Goal: Task Accomplishment & Management: Use online tool/utility

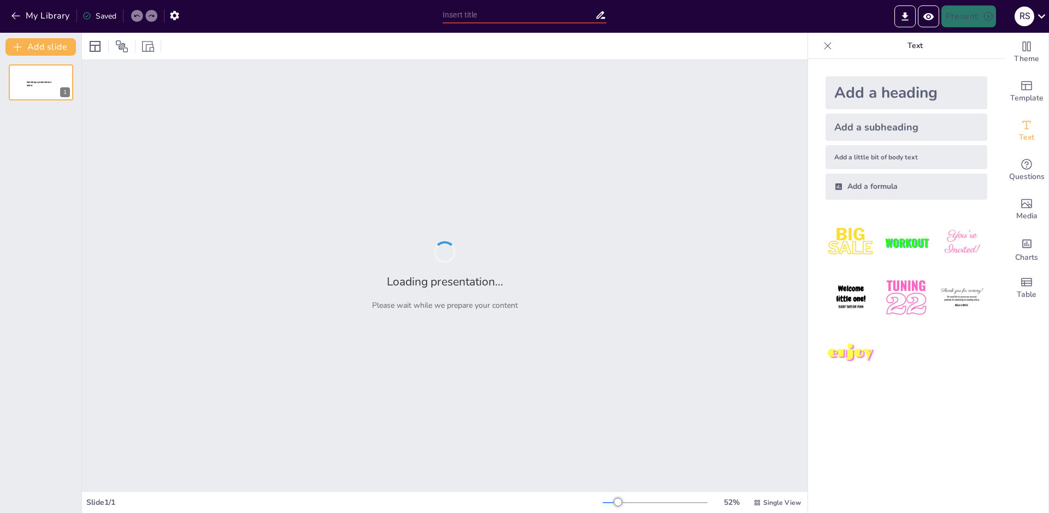
type input "test"
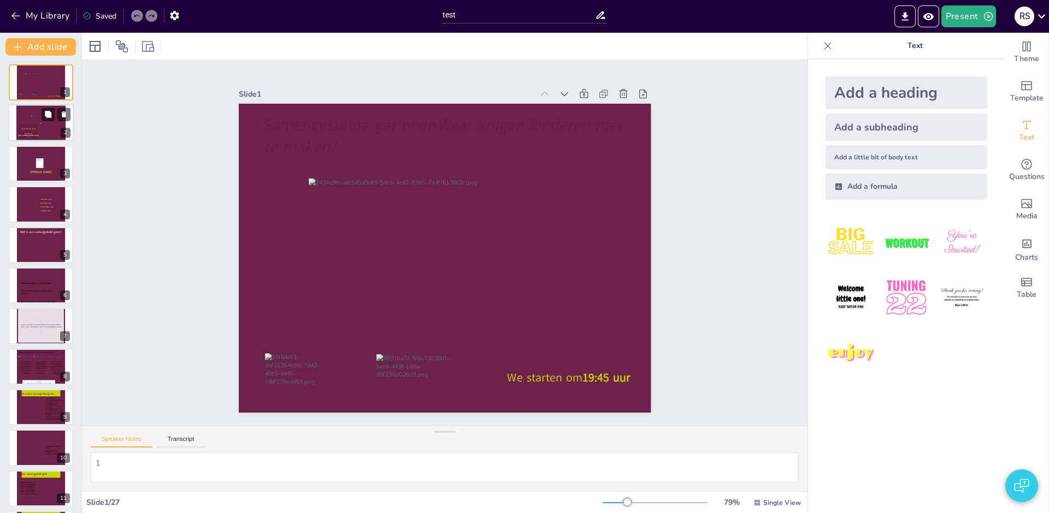
click at [32, 125] on div at bounding box center [40, 121] width 19 height 13
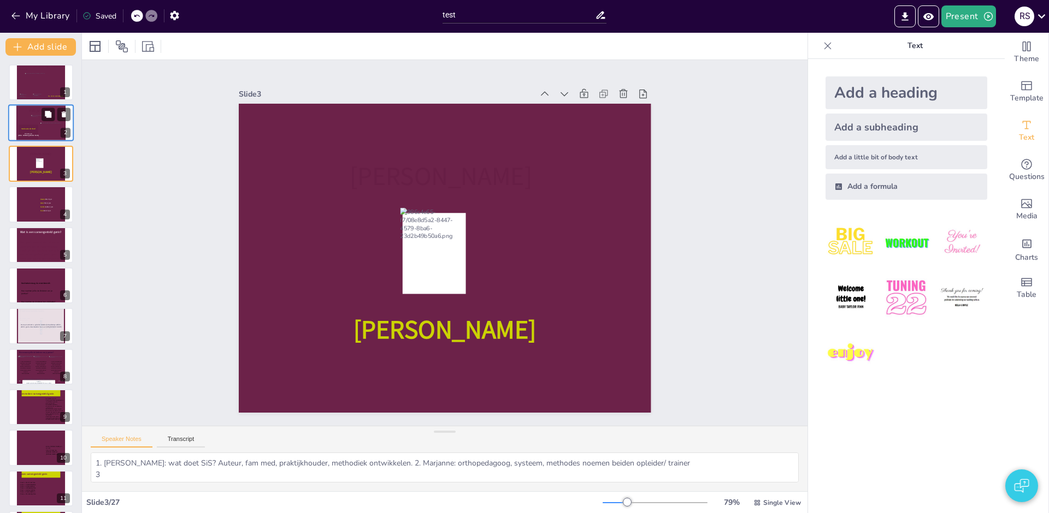
type textarea "4"
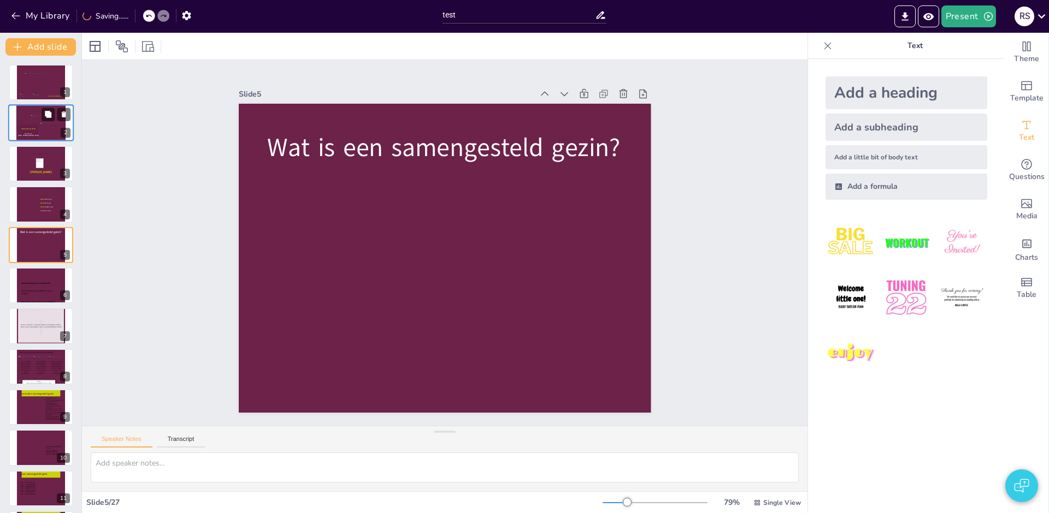
type textarea "6"
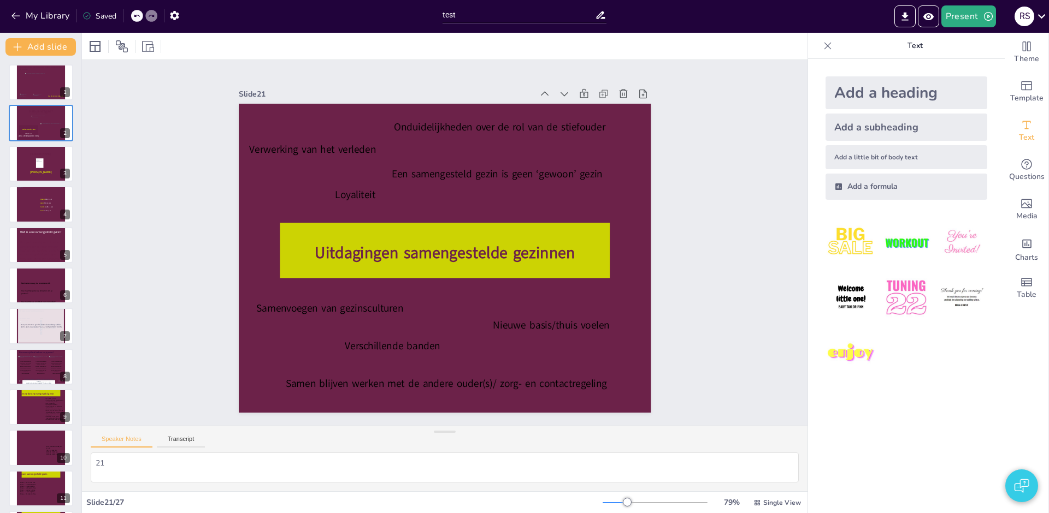
type textarea "22"
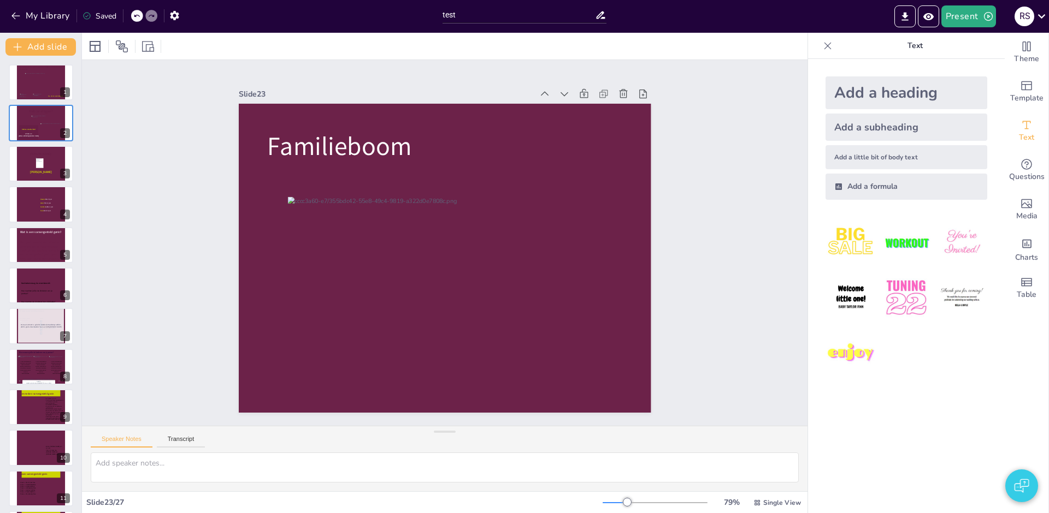
type textarea "24"
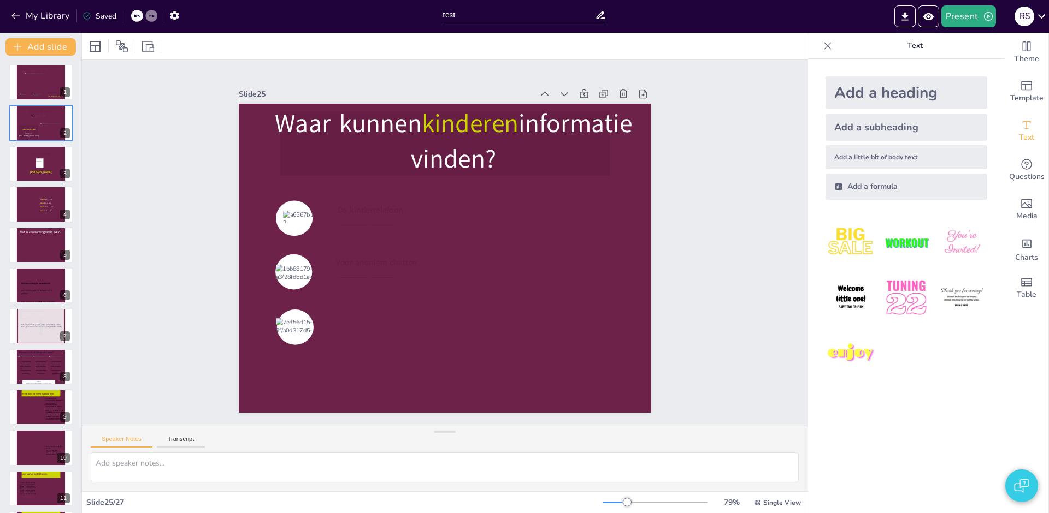
type textarea "24"
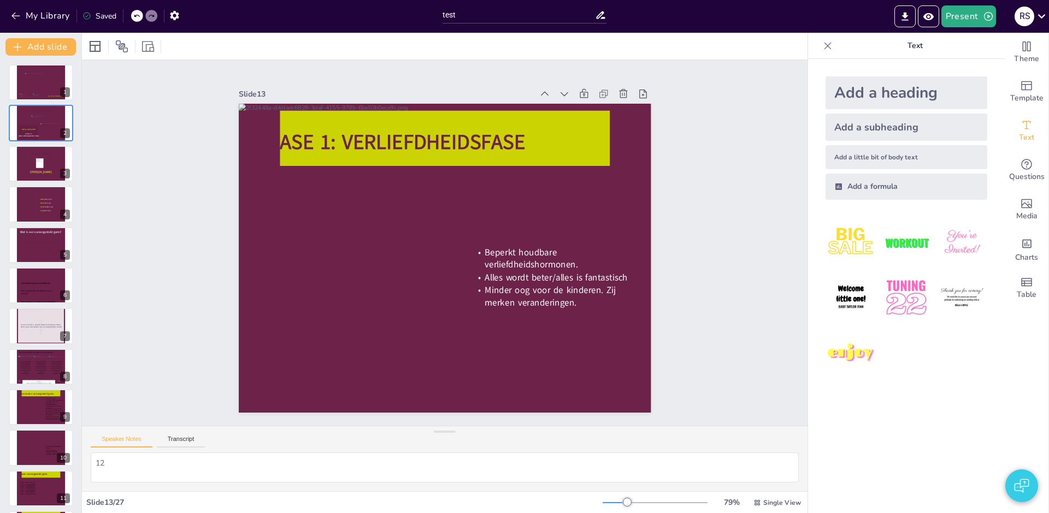
type textarea "11"
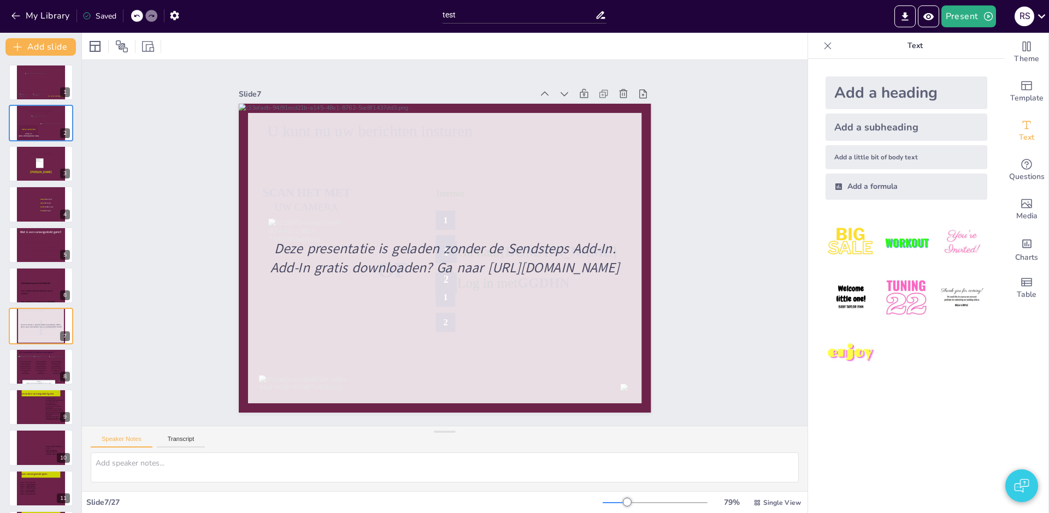
type textarea "6"
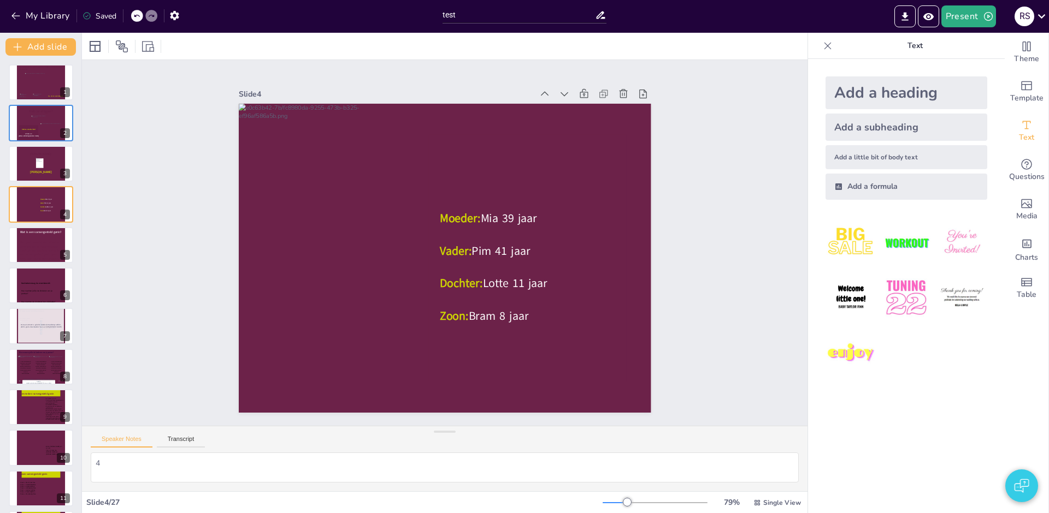
type textarea "1. Lianne: wat doet SiS? Auteur, fam med, praktijkhouder, methodiek ontwikkelen…"
type textarea "1"
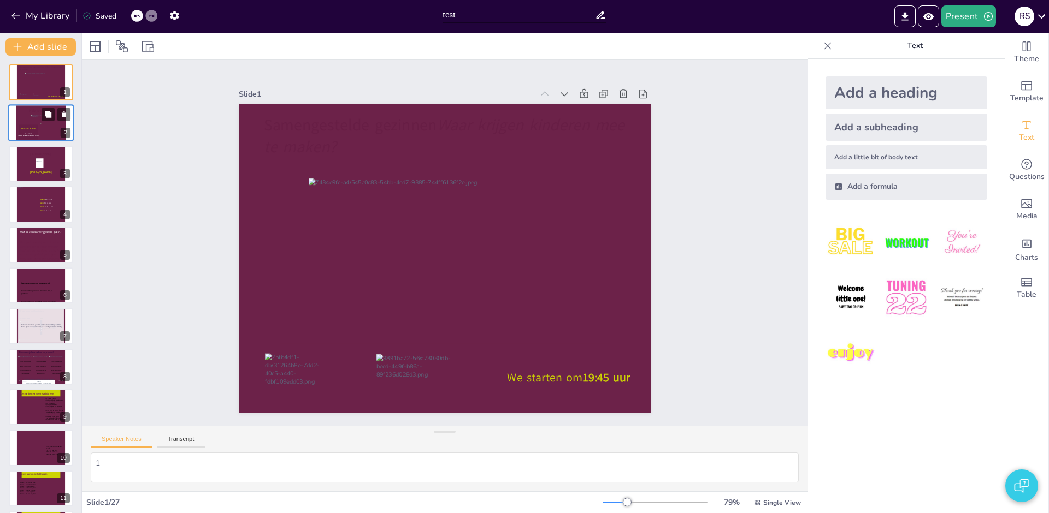
click at [31, 124] on div at bounding box center [40, 121] width 19 height 13
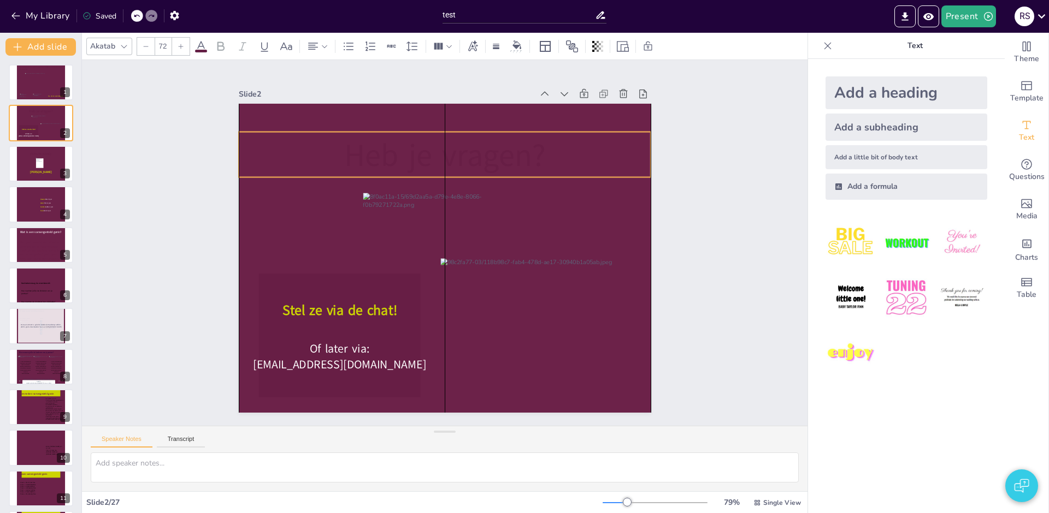
click at [453, 147] on icon at bounding box center [516, 191] width 279 height 360
click at [453, 147] on icon at bounding box center [480, 162] width 395 height 209
click at [453, 147] on icon at bounding box center [453, 155] width 414 height 88
click at [203, 48] on icon at bounding box center [200, 46] width 13 height 13
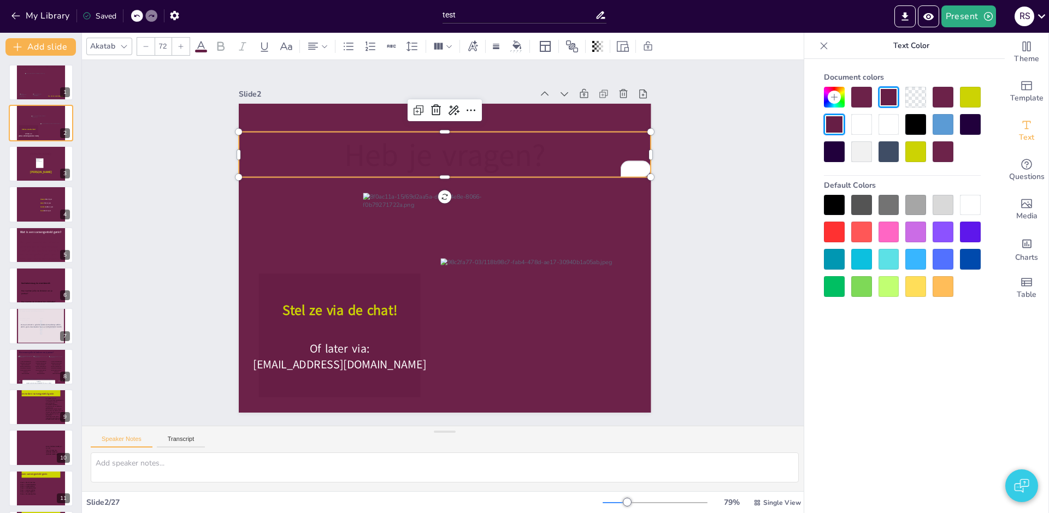
click at [200, 51] on span at bounding box center [201, 51] width 12 height 3
click at [970, 99] on div at bounding box center [969, 97] width 21 height 21
click at [885, 282] on div at bounding box center [888, 286] width 21 height 21
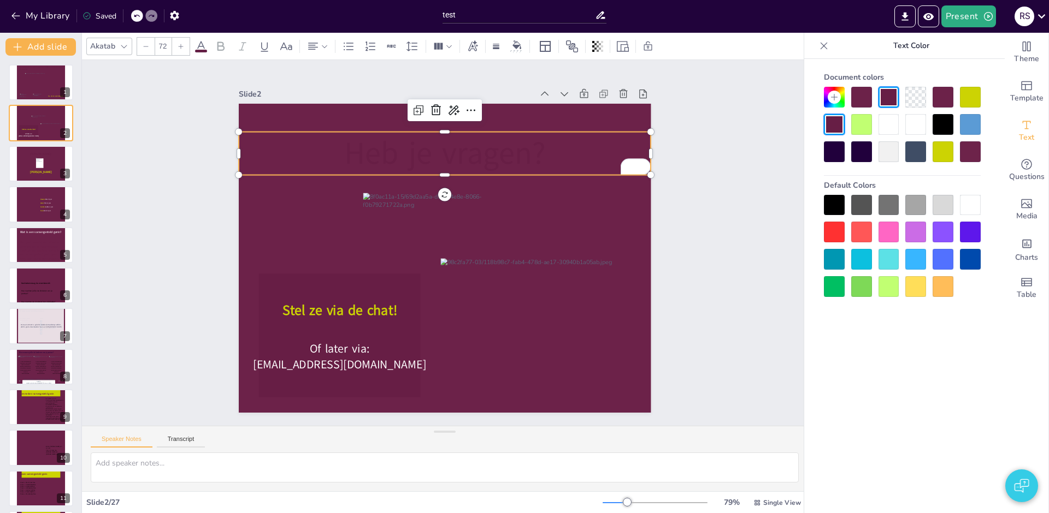
click at [199, 48] on icon at bounding box center [200, 46] width 13 height 13
click at [428, 161] on span "Heb je vragen?" at bounding box center [511, 182] width 166 height 177
click at [423, 158] on span "Heb je vragen?" at bounding box center [444, 151] width 201 height 43
click at [354, 156] on span "Heb je vragen?" at bounding box center [444, 151] width 201 height 43
click at [353, 156] on span "Heb je vragen?" at bounding box center [454, 151] width 204 height 63
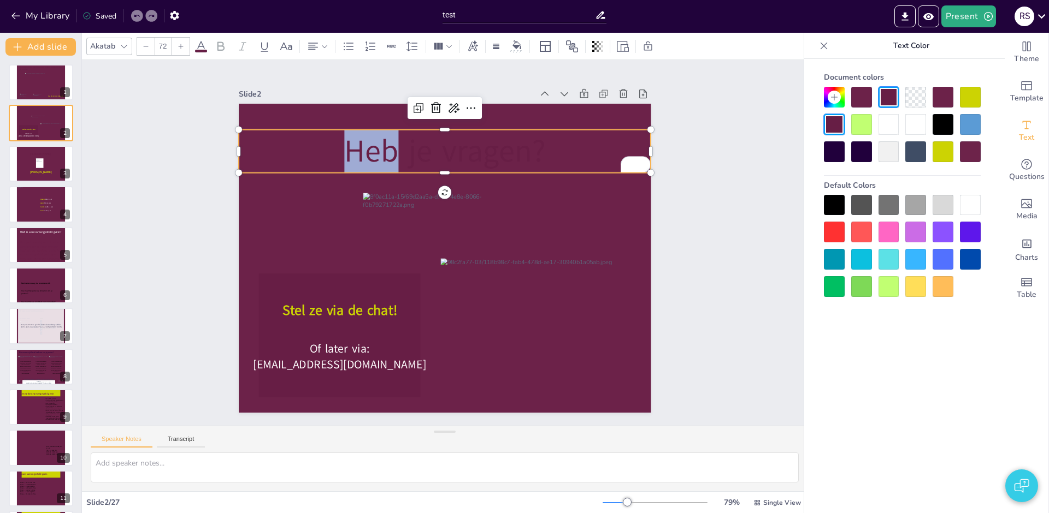
click at [353, 156] on span "Heb je vragen?" at bounding box center [454, 151] width 204 height 63
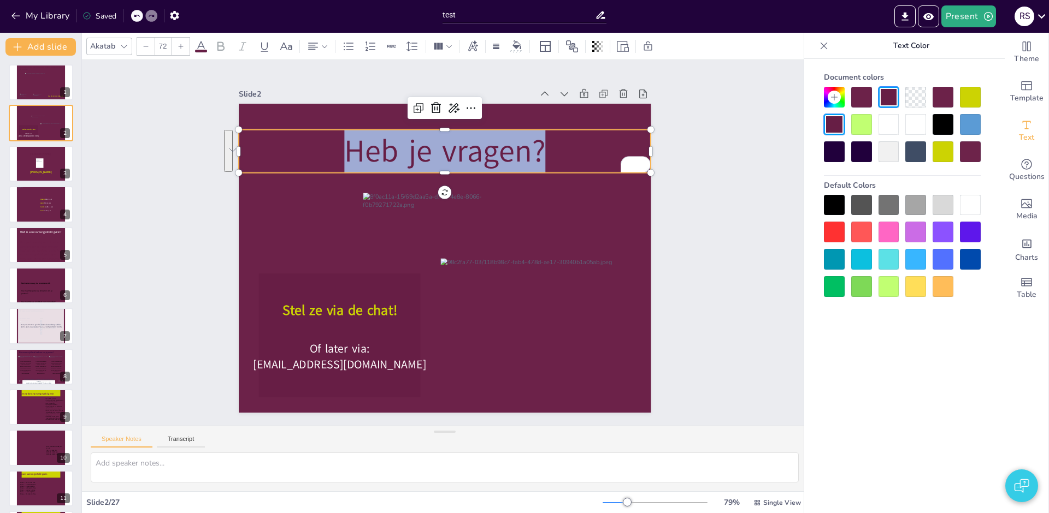
click at [202, 52] on span at bounding box center [201, 51] width 12 height 3
click at [970, 103] on div at bounding box center [969, 97] width 21 height 21
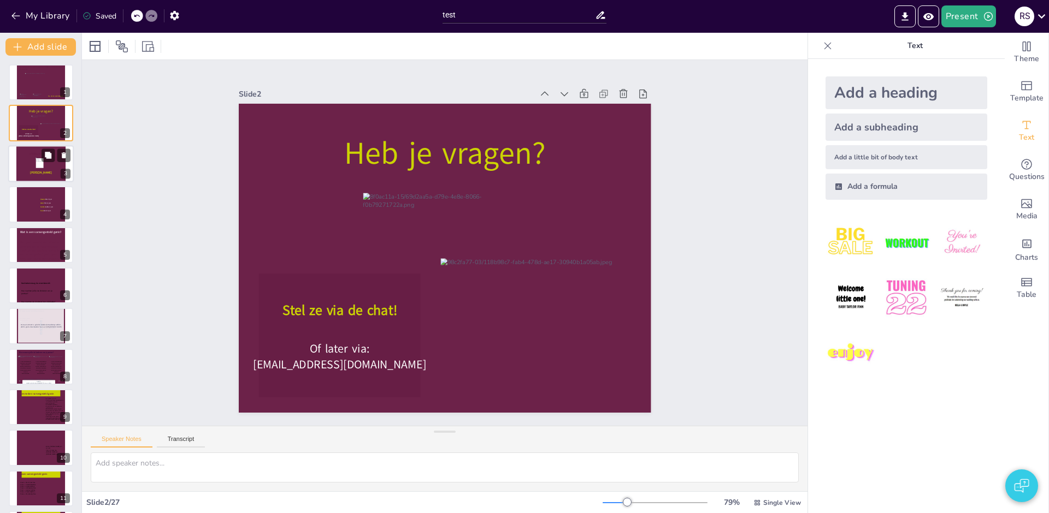
click at [28, 171] on icon at bounding box center [40, 174] width 49 height 9
type textarea "1. Lianne: wat doet SiS? Auteur, fam med, praktijkhouder, methodiek ontwikkelen…"
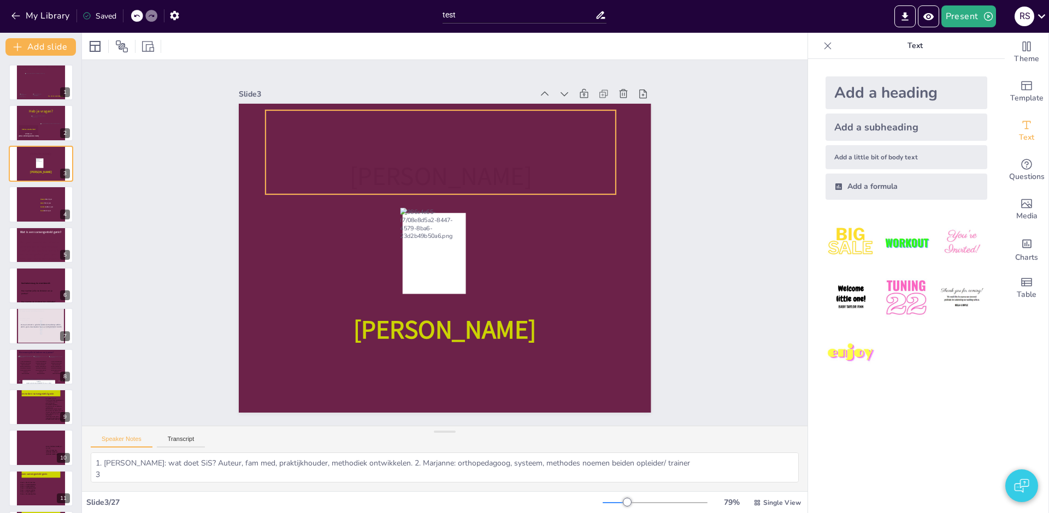
click at [394, 177] on icon at bounding box center [459, 153] width 360 height 155
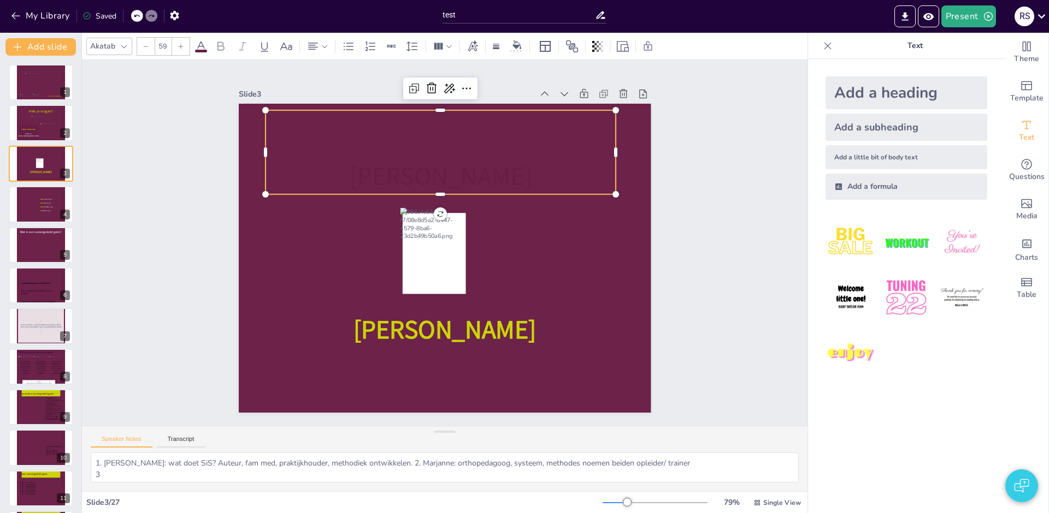
click at [394, 177] on icon at bounding box center [477, 159] width 354 height 220
click at [394, 177] on icon at bounding box center [463, 154] width 360 height 155
click at [394, 177] on span "Lianne van Lith" at bounding box center [458, 178] width 186 height 72
click at [201, 51] on span at bounding box center [201, 51] width 12 height 3
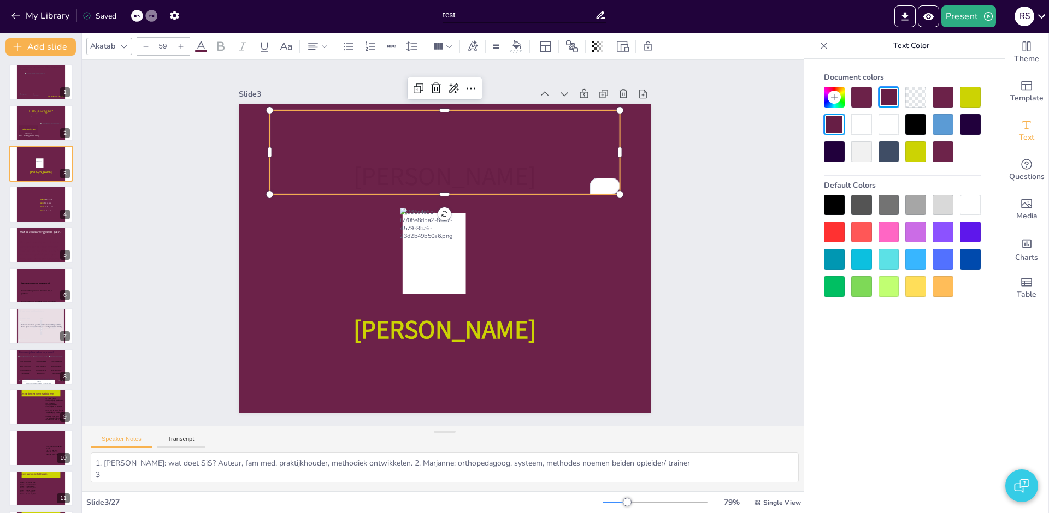
click at [969, 102] on div at bounding box center [969, 97] width 21 height 21
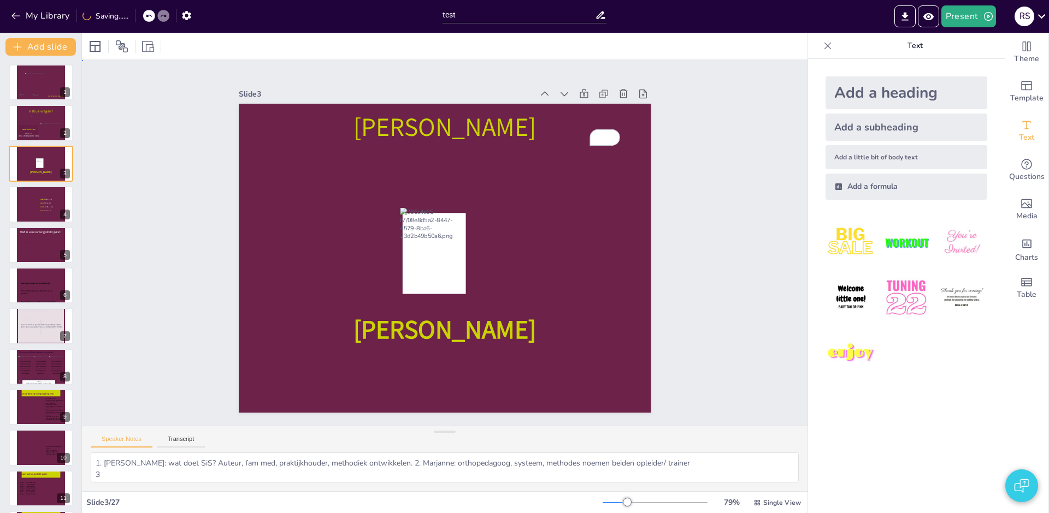
drag, startPoint x: 722, startPoint y: 236, endPoint x: 707, endPoint y: 223, distance: 19.8
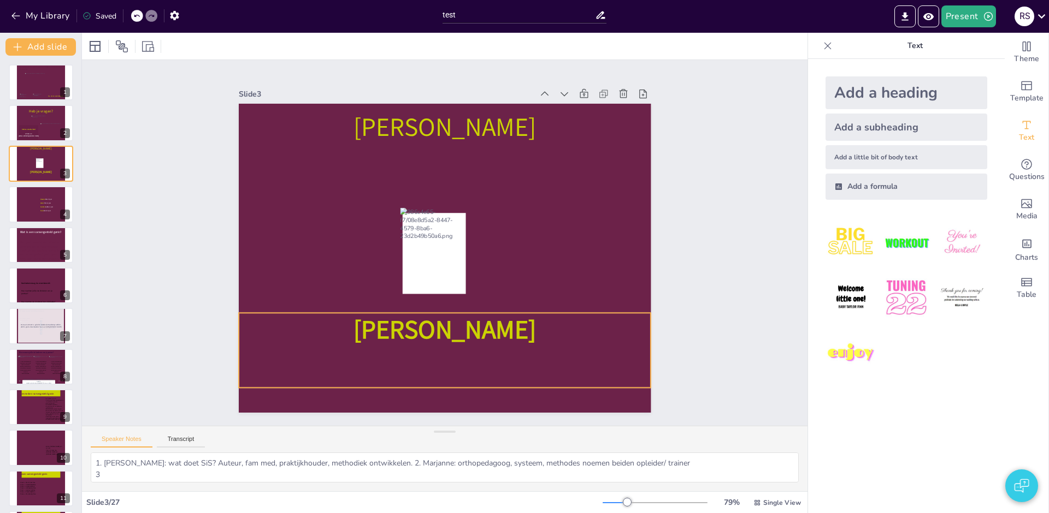
click at [335, 330] on icon at bounding box center [342, 209] width 198 height 415
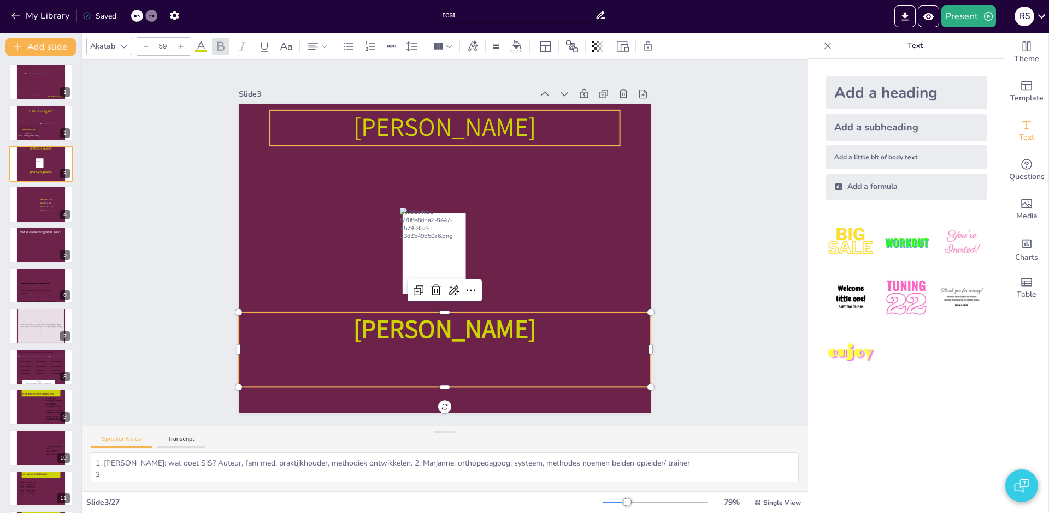
click at [440, 130] on icon at bounding box center [480, 134] width 344 height 142
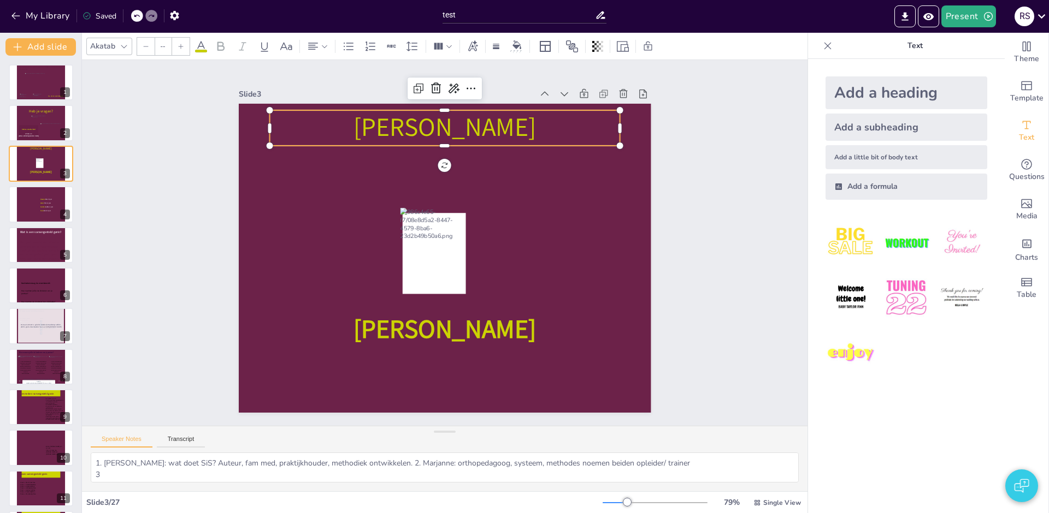
type input "59"
type textarea "4"
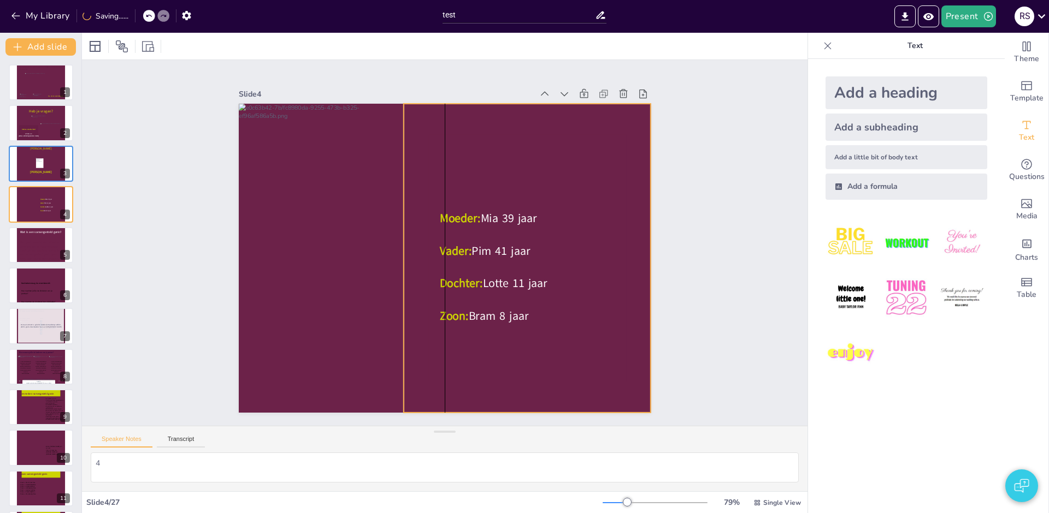
type textarea "1. Lianne: wat doet SiS? Auteur, fam med, praktijkhouder, methodiek ontwikkelen…"
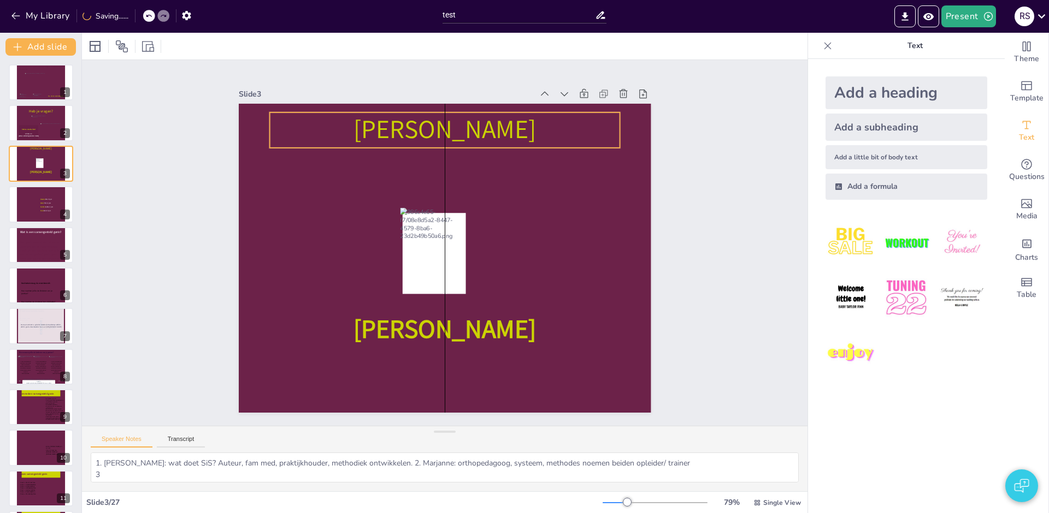
click at [497, 138] on icon at bounding box center [456, 131] width 352 height 72
click at [538, 130] on icon at bounding box center [499, 147] width 321 height 206
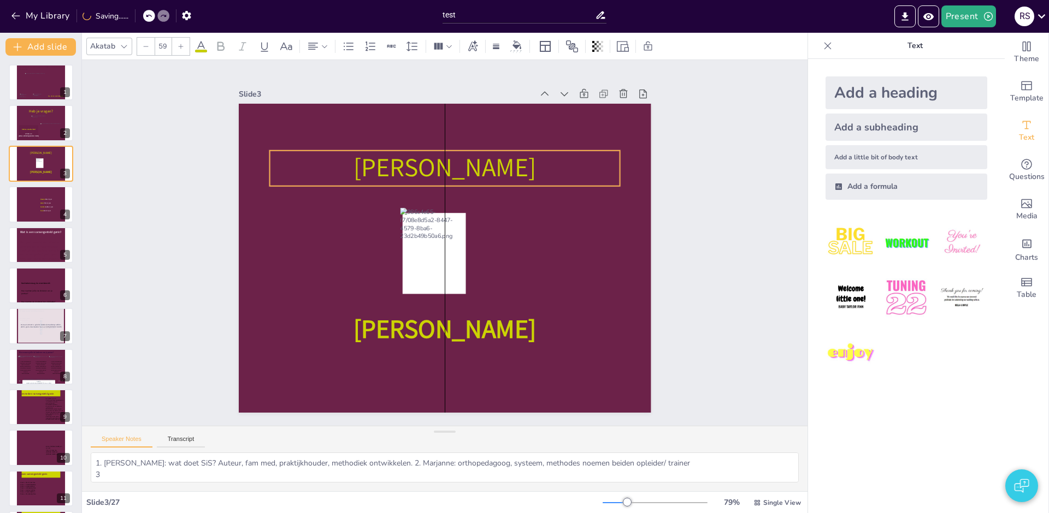
drag, startPoint x: 539, startPoint y: 135, endPoint x: 550, endPoint y: 163, distance: 30.1
click at [537, 164] on icon at bounding box center [452, 169] width 352 height 72
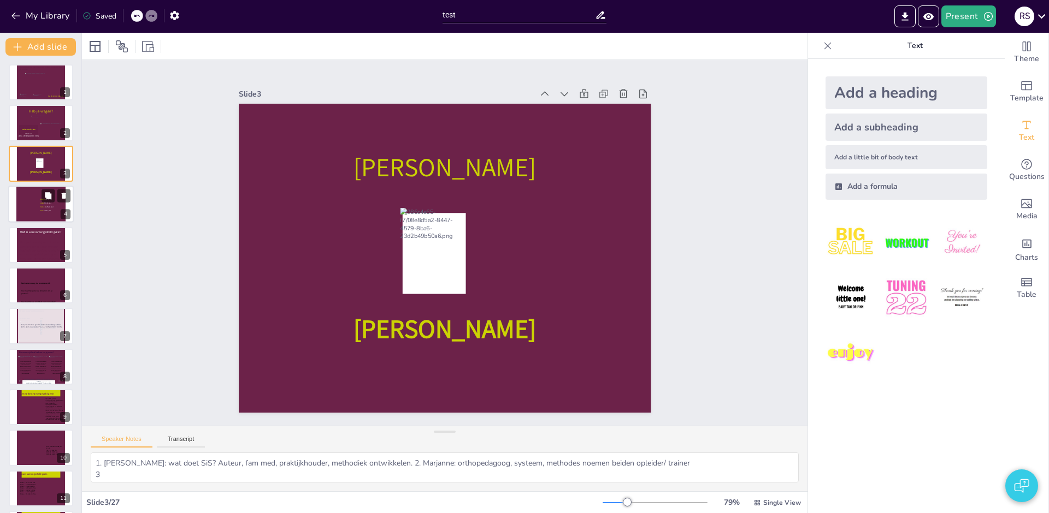
click at [50, 213] on icon at bounding box center [50, 206] width 20 height 15
type textarea "4"
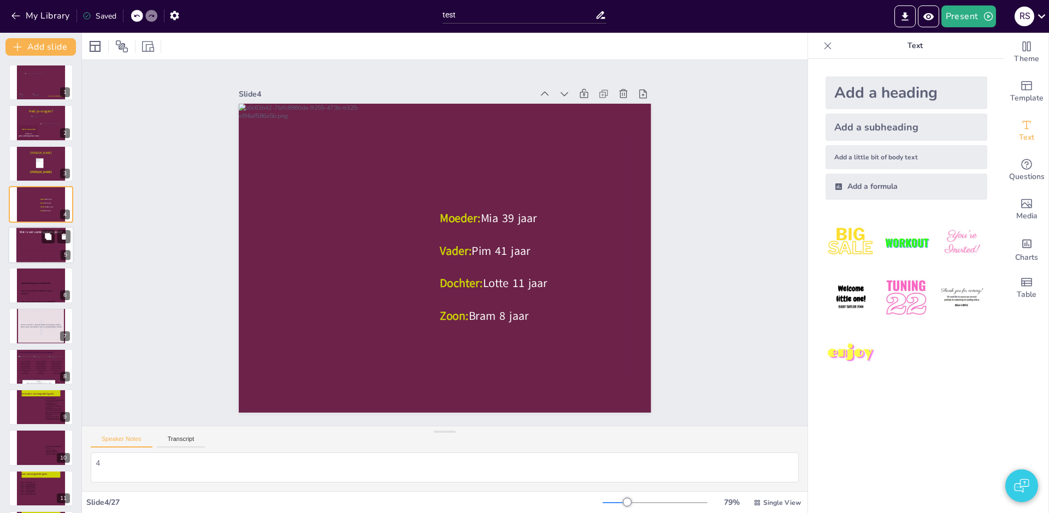
click at [44, 254] on icon at bounding box center [41, 250] width 43 height 21
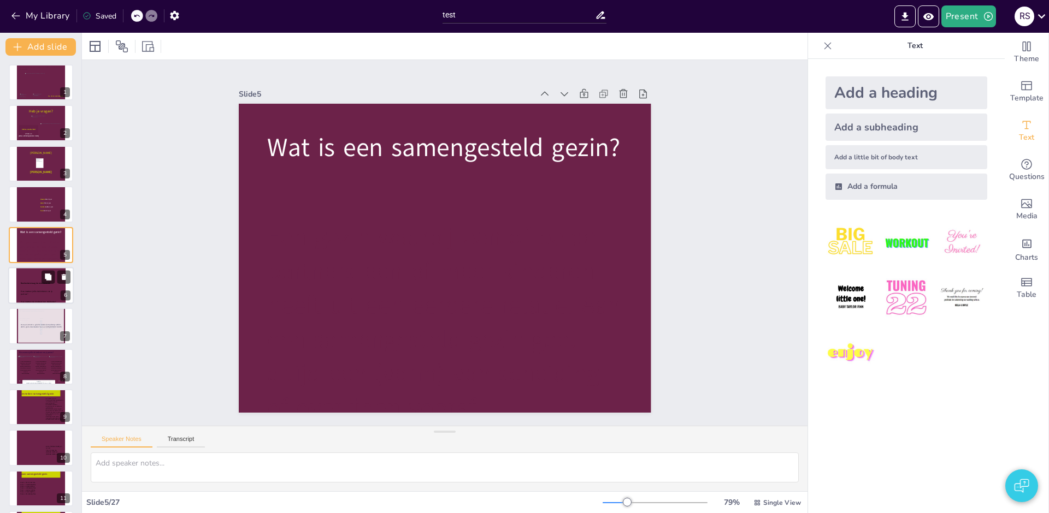
click at [25, 293] on icon at bounding box center [40, 289] width 39 height 14
type textarea "6"
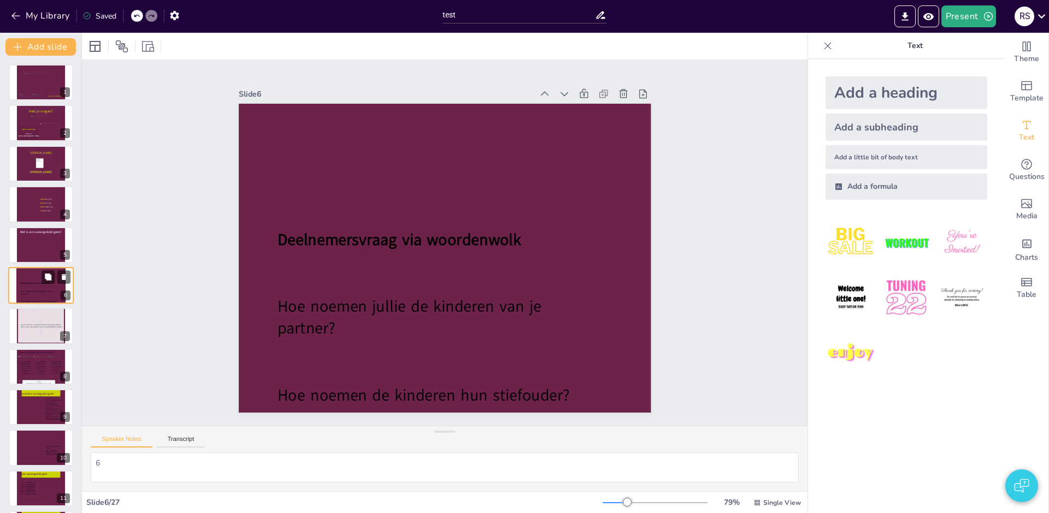
scroll to position [1, 0]
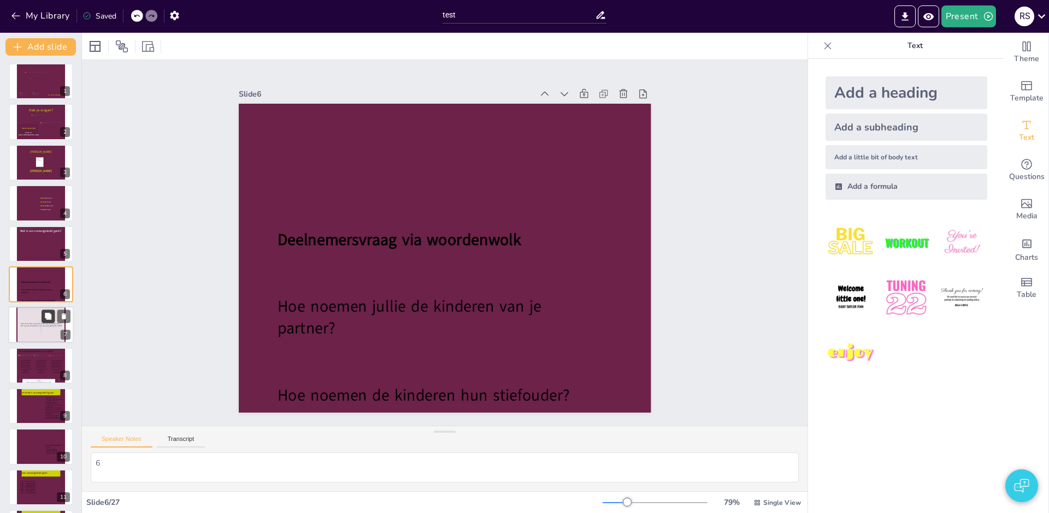
click at [50, 323] on button at bounding box center [48, 316] width 13 height 13
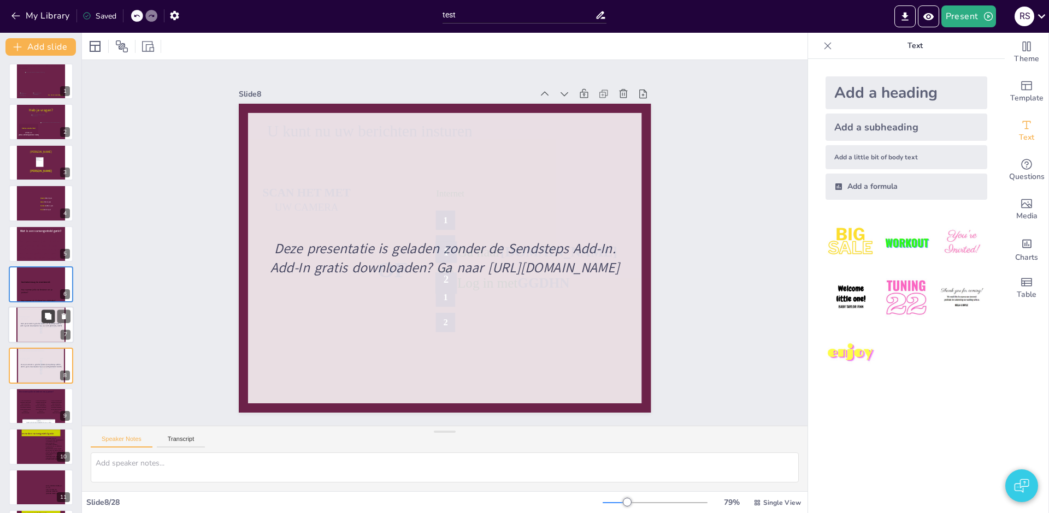
scroll to position [82, 0]
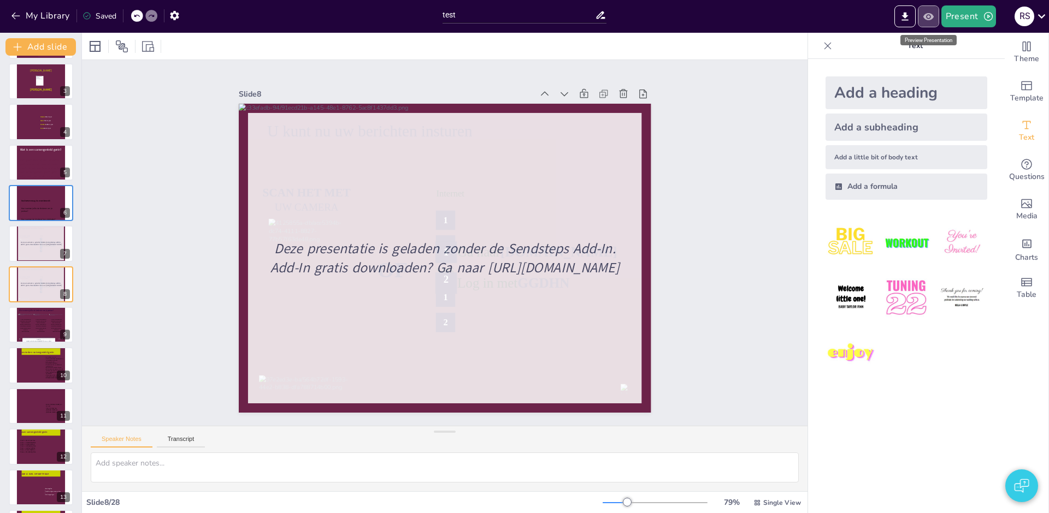
click at [930, 17] on icon "Preview Presentation" at bounding box center [927, 16] width 11 height 11
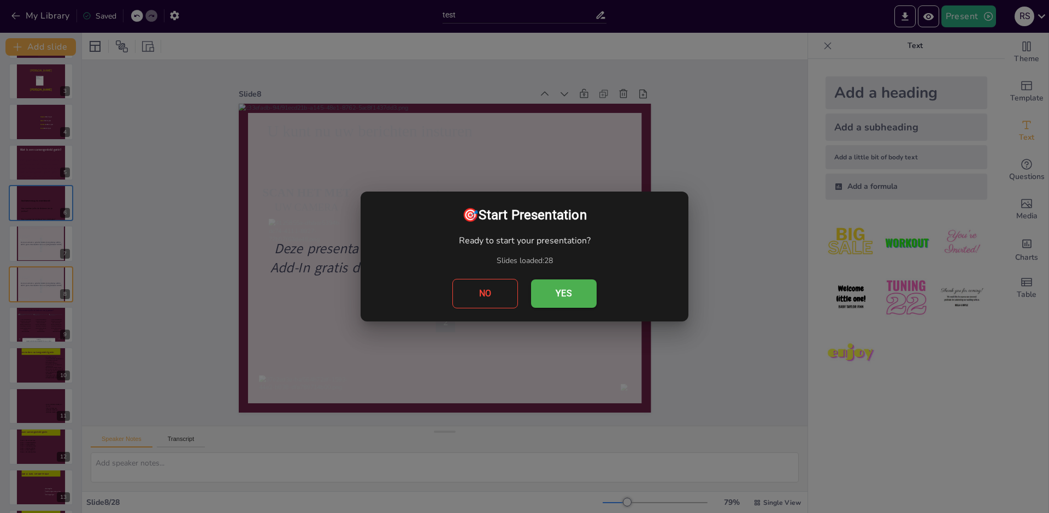
click at [495, 300] on button "No" at bounding box center [485, 293] width 66 height 29
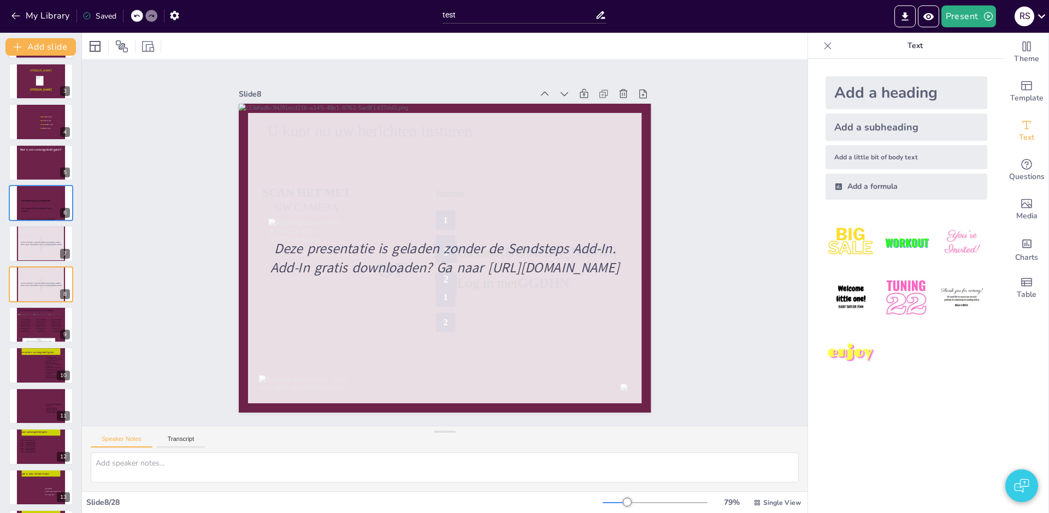
click at [40, 131] on p at bounding box center [49, 130] width 19 height 2
type textarea "4"
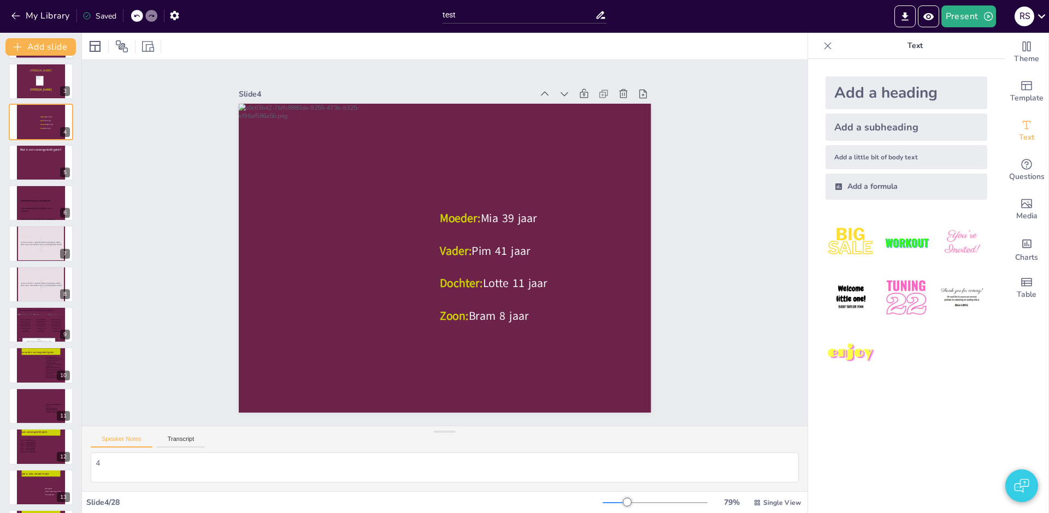
scroll to position [0, 0]
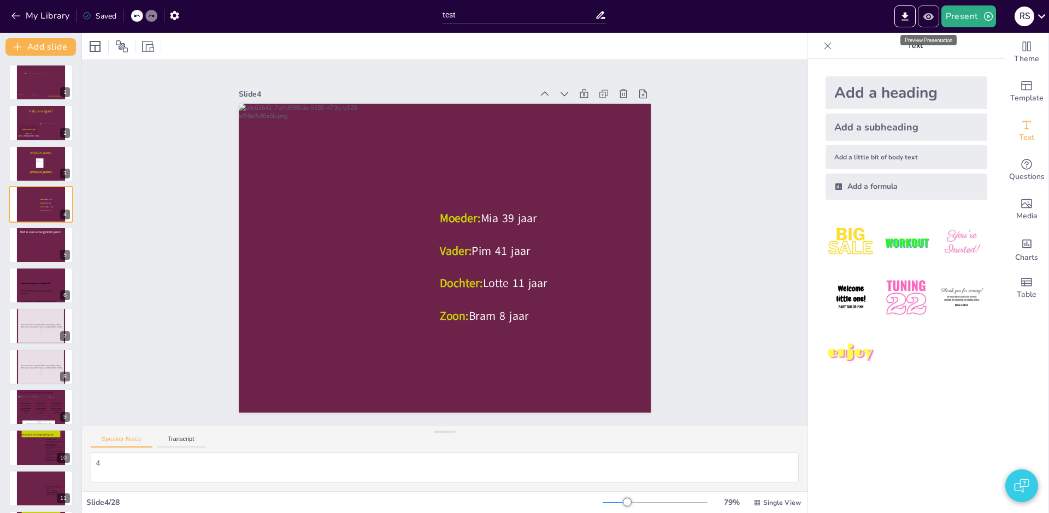
click at [931, 16] on icon "Preview Presentation" at bounding box center [927, 16] width 11 height 11
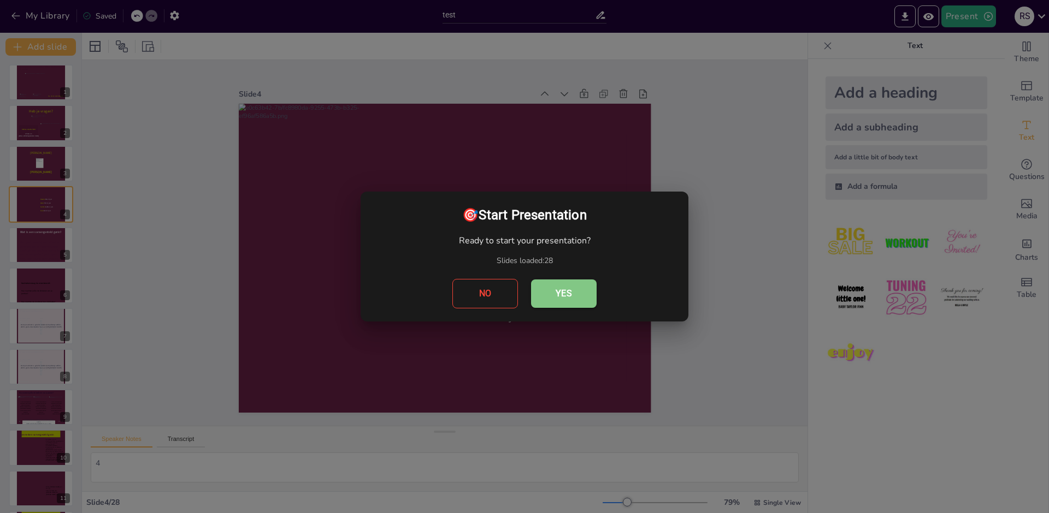
click at [564, 296] on button "Yes" at bounding box center [564, 294] width 66 height 28
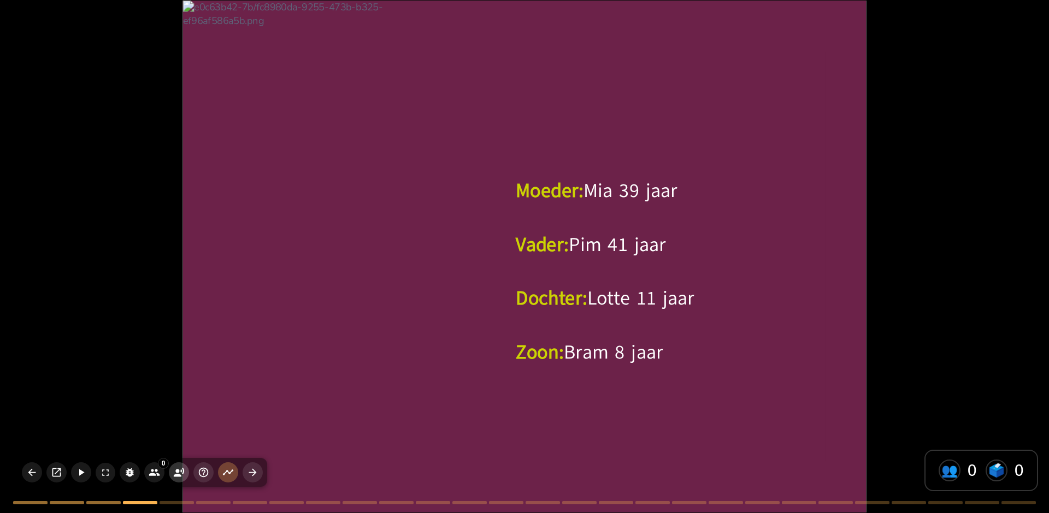
click at [176, 475] on icon "button" at bounding box center [179, 472] width 10 height 9
click at [180, 471] on icon "button" at bounding box center [178, 472] width 11 height 11
click at [81, 474] on icon "button" at bounding box center [81, 472] width 5 height 7
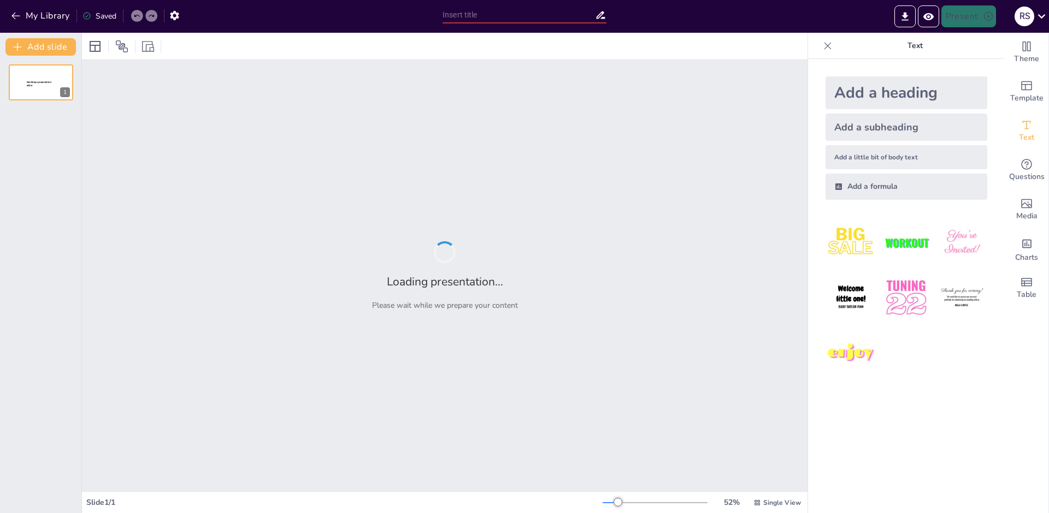
type input "De Romeinse Legers en Hun Impact op [GEOGRAPHIC_DATA]"
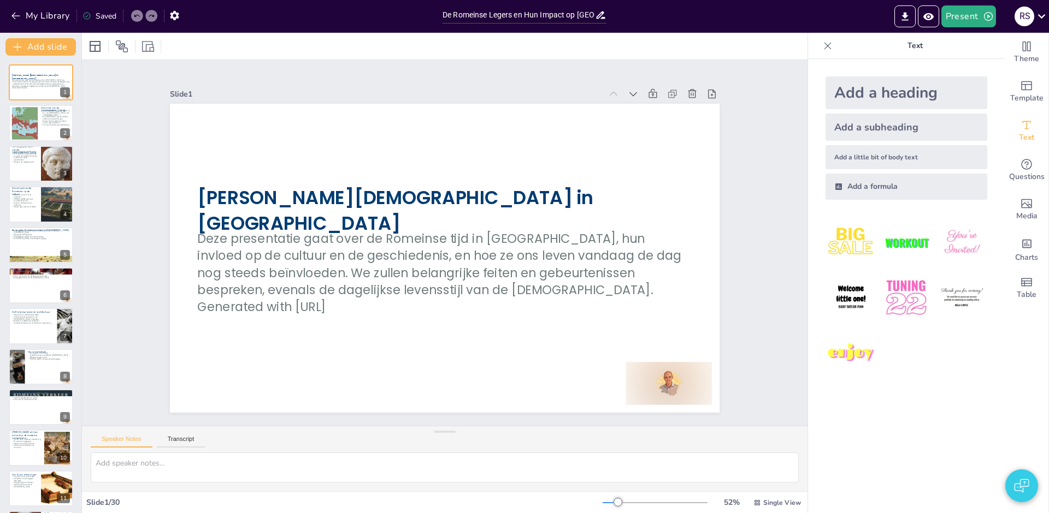
checkbox input "true"
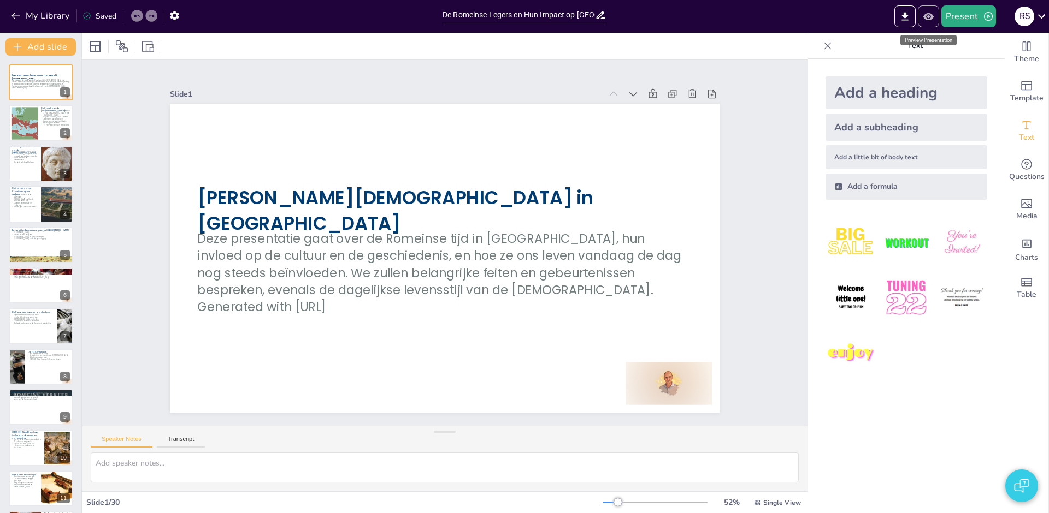
click at [930, 20] on icon "Preview Presentation" at bounding box center [927, 16] width 11 height 11
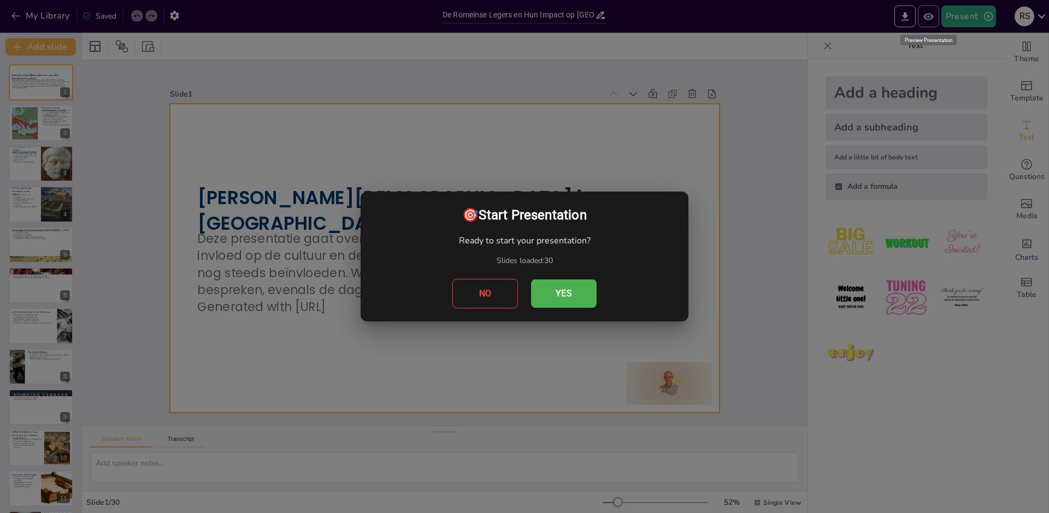
checkbox input "true"
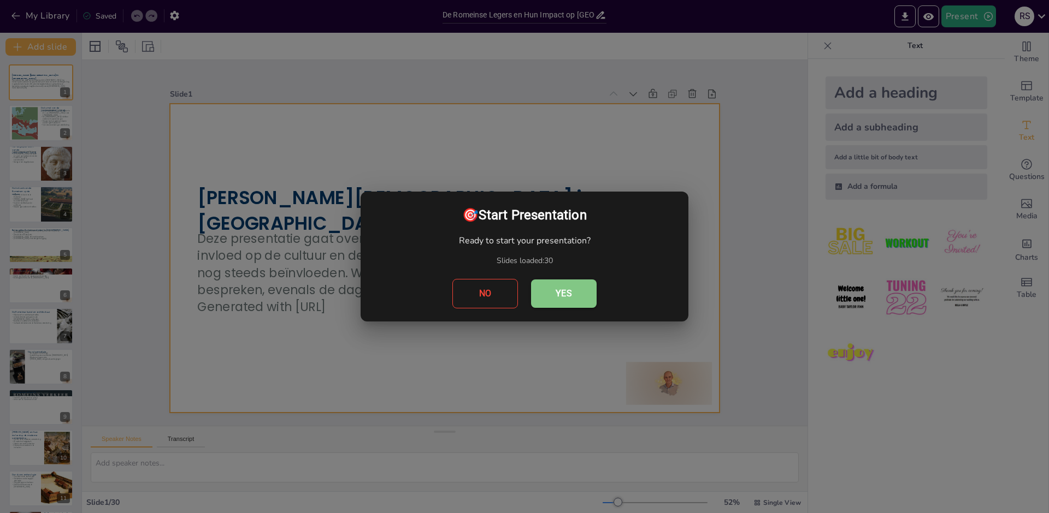
click at [565, 295] on button "Yes" at bounding box center [564, 294] width 66 height 28
checkbox input "true"
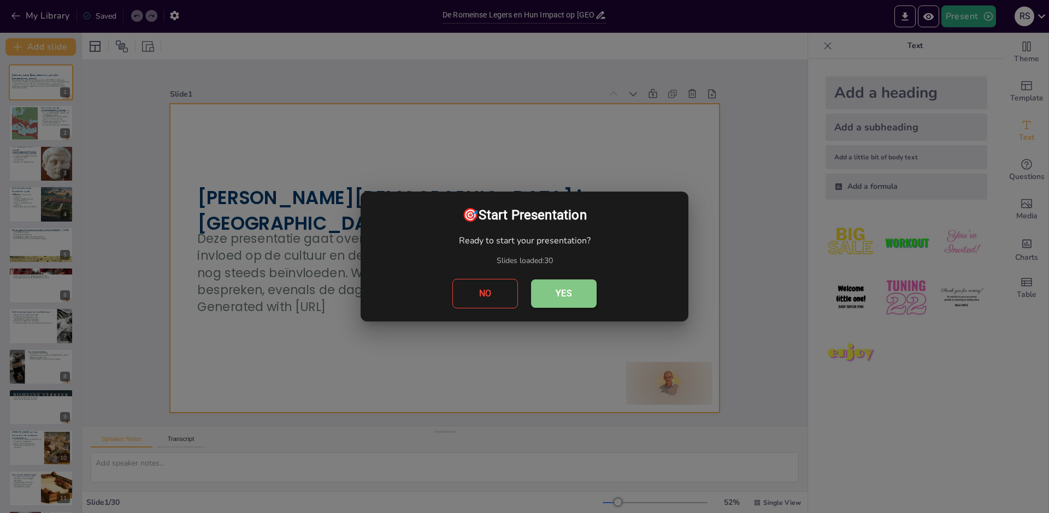
checkbox input "true"
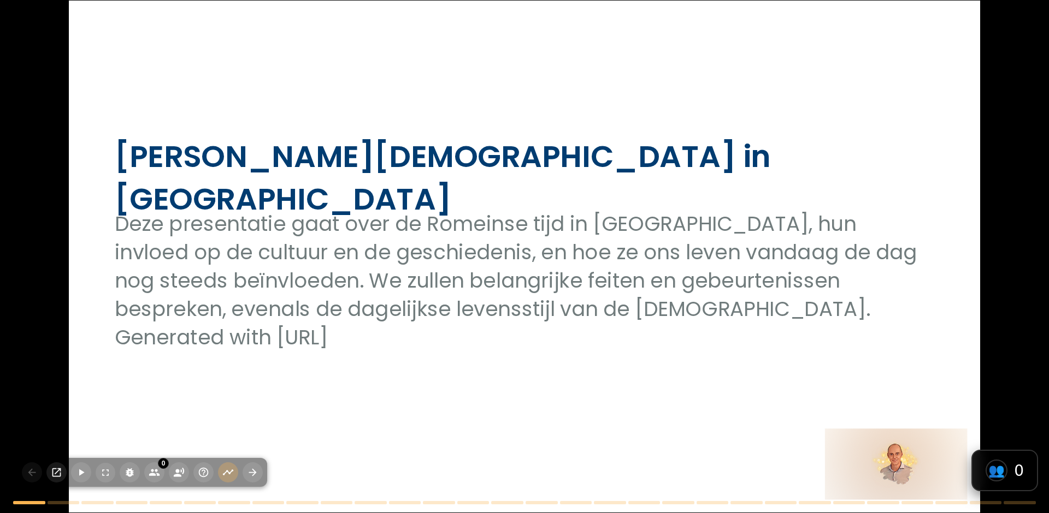
checkbox input "true"
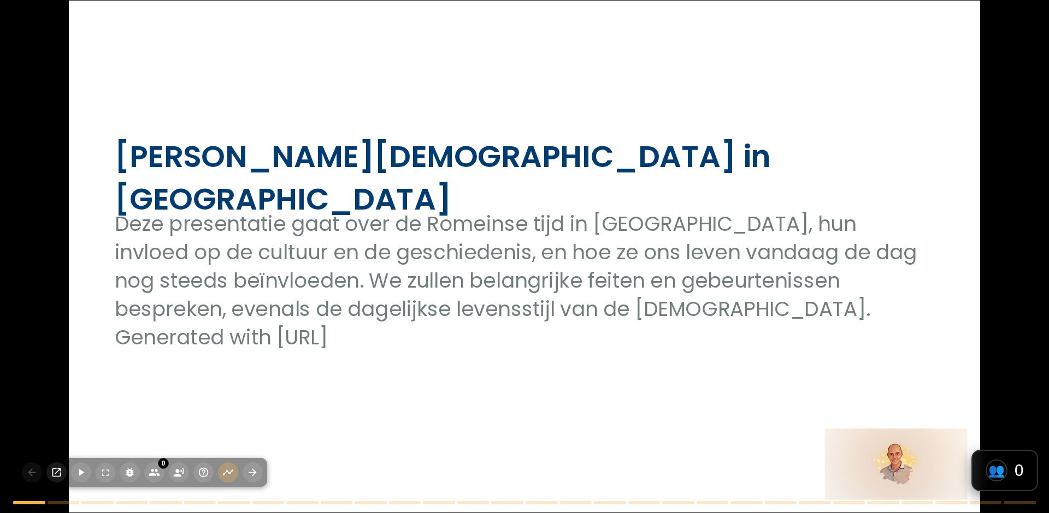
checkbox input "true"
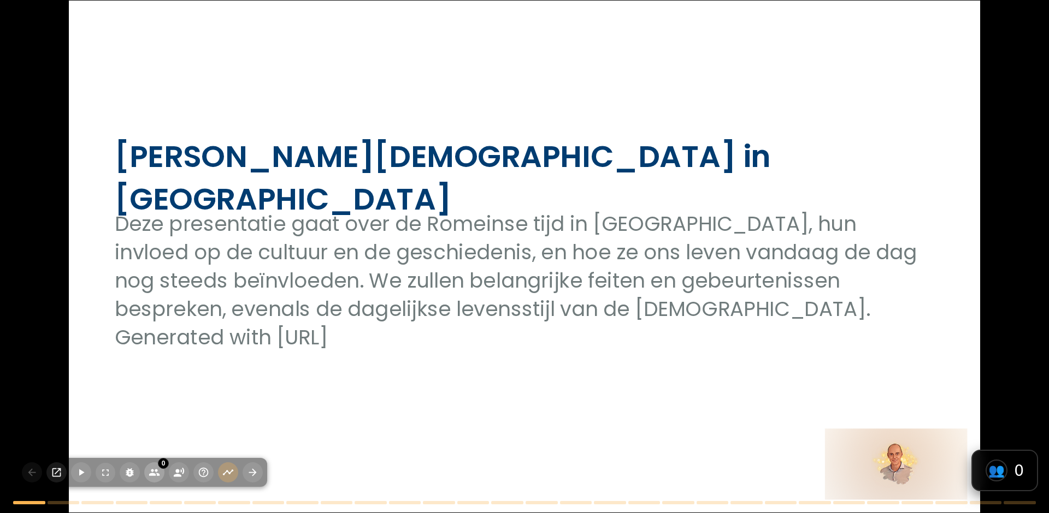
checkbox input "true"
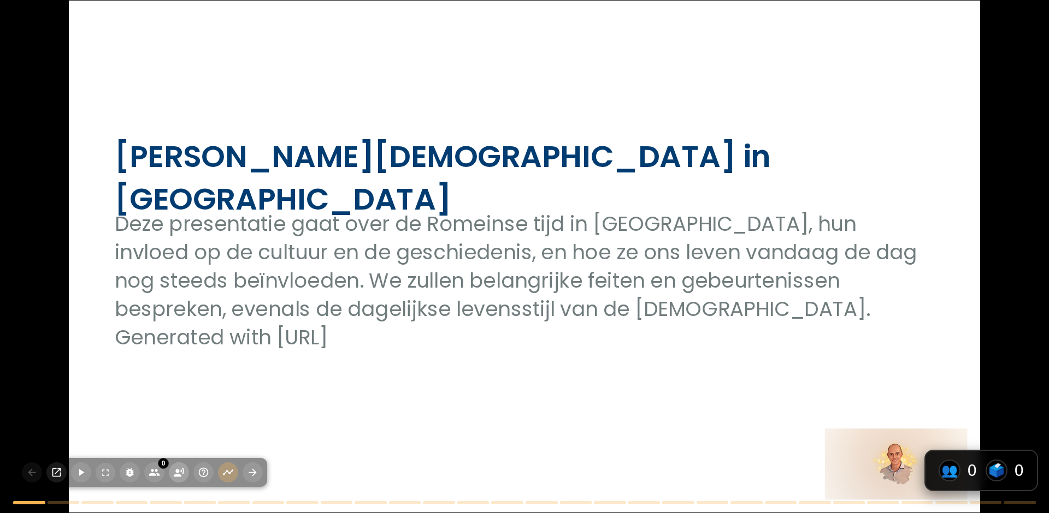
click at [180, 476] on icon "button" at bounding box center [179, 472] width 10 height 9
click at [82, 473] on icon "button" at bounding box center [81, 472] width 5 height 7
checkbox input "true"
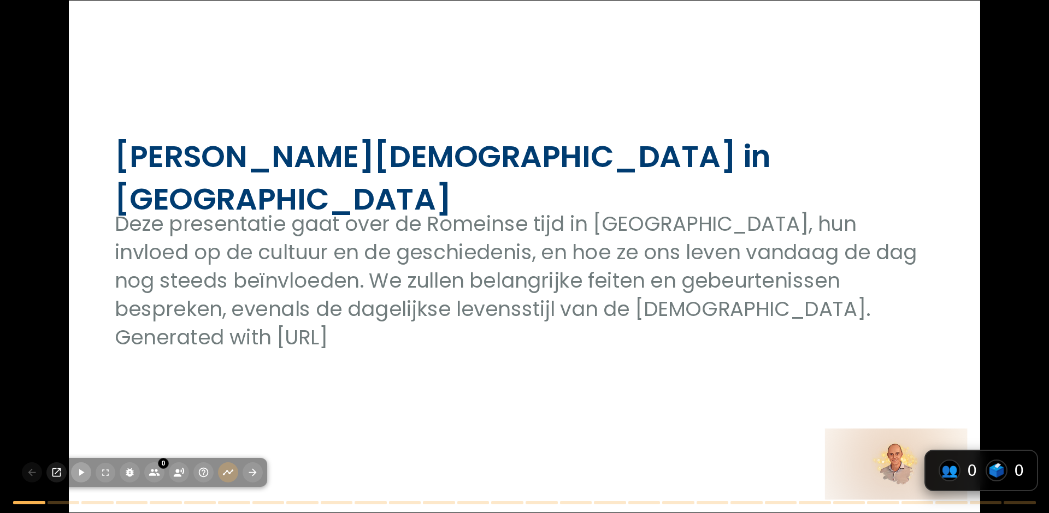
checkbox input "true"
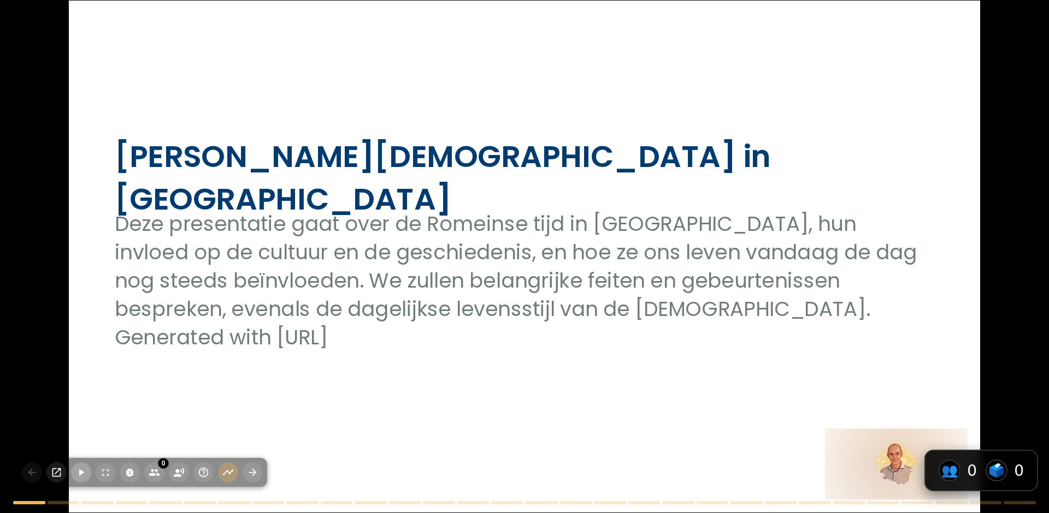
checkbox input "true"
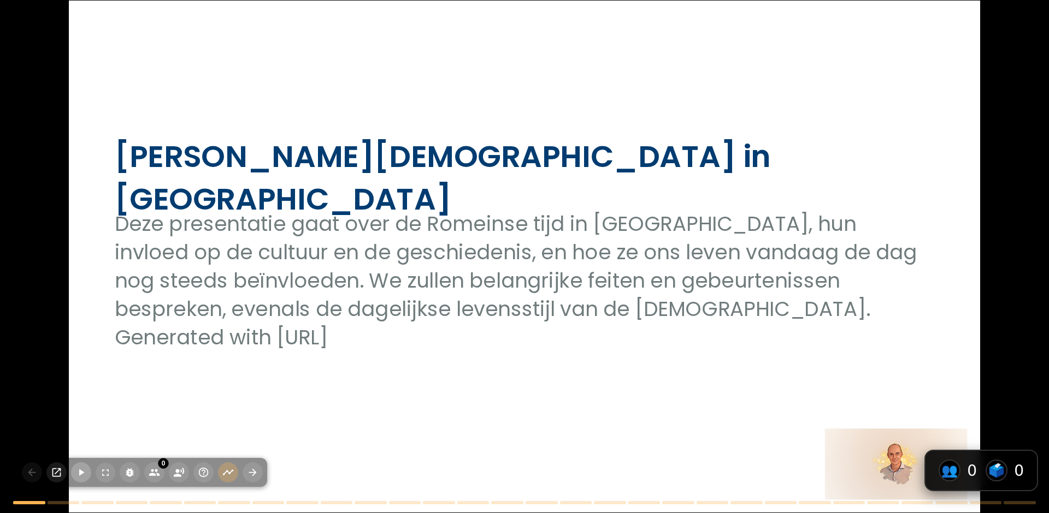
checkbox input "true"
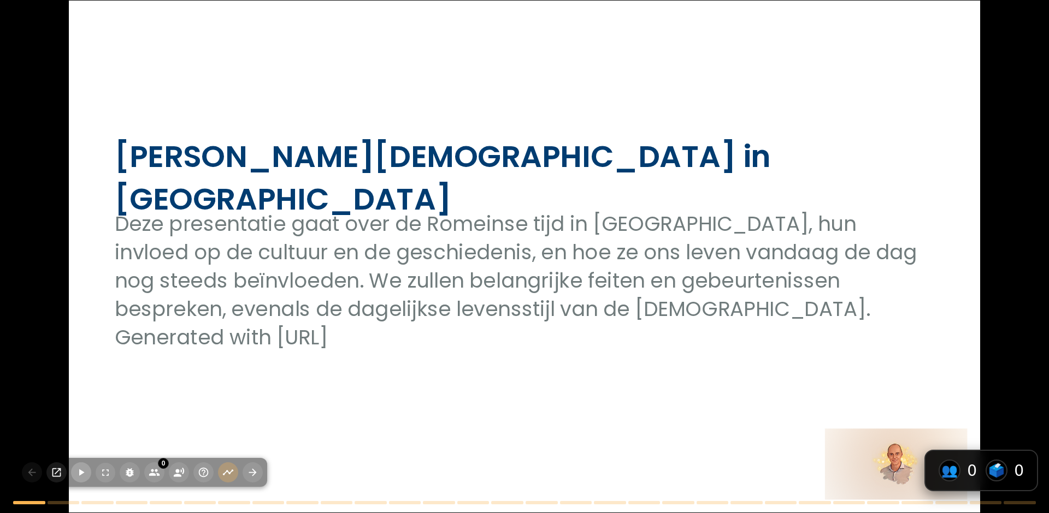
checkbox input "true"
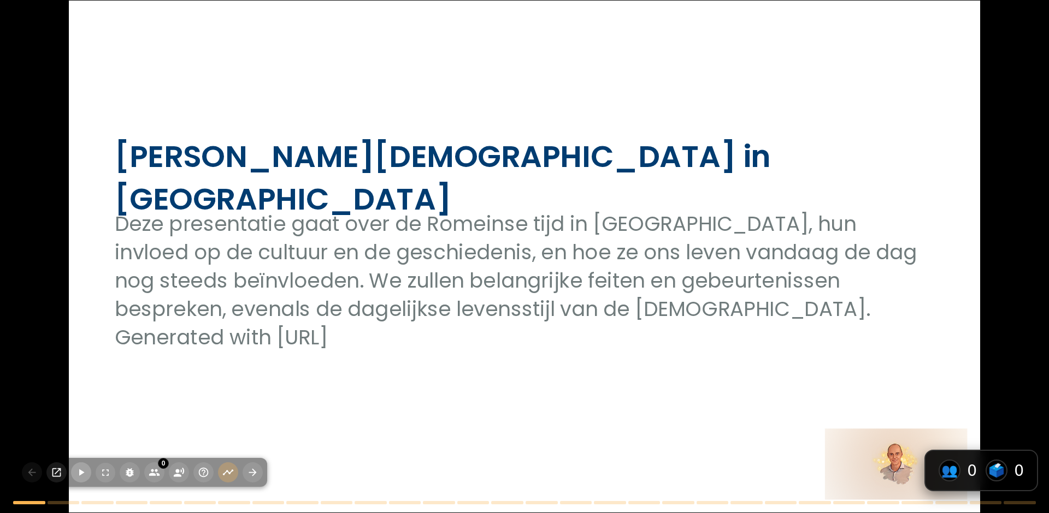
checkbox input "true"
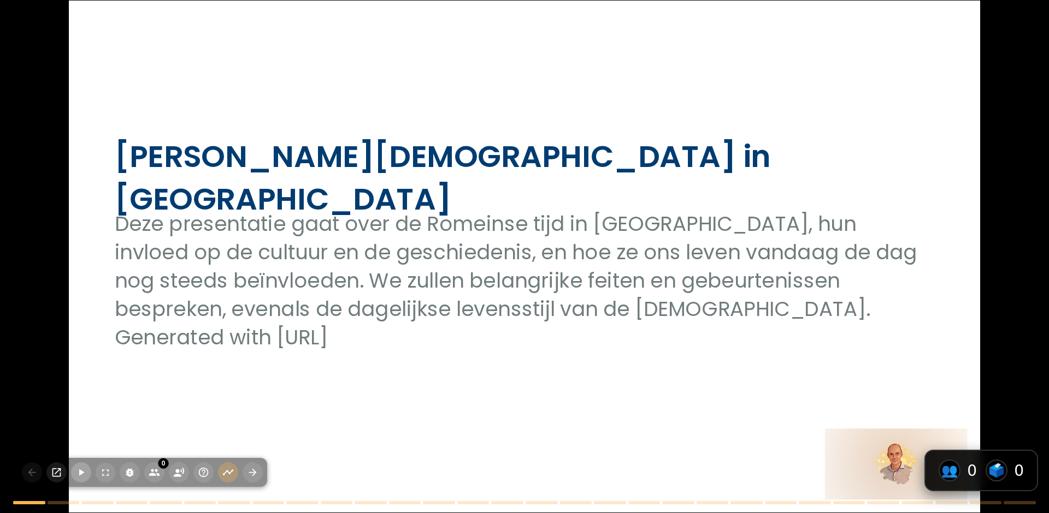
checkbox input "true"
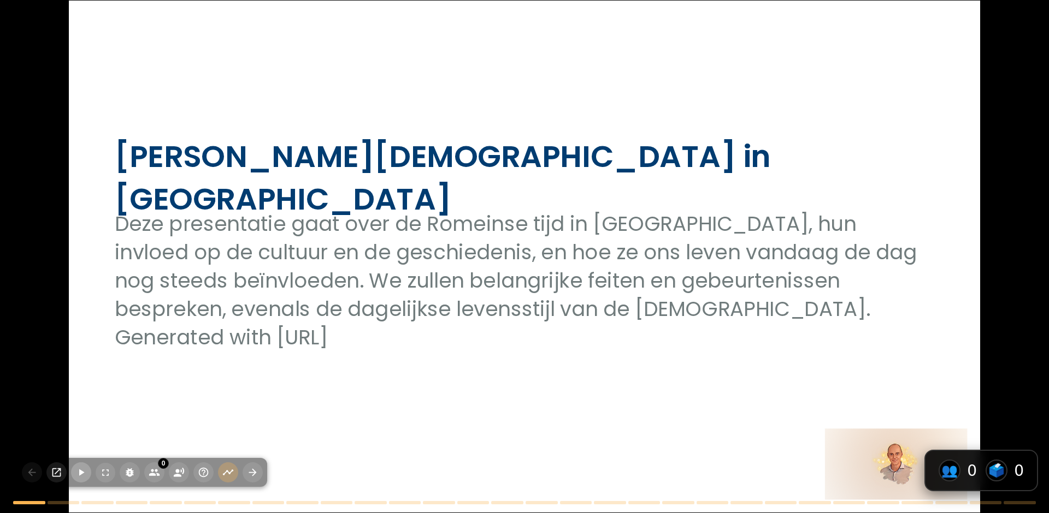
checkbox input "true"
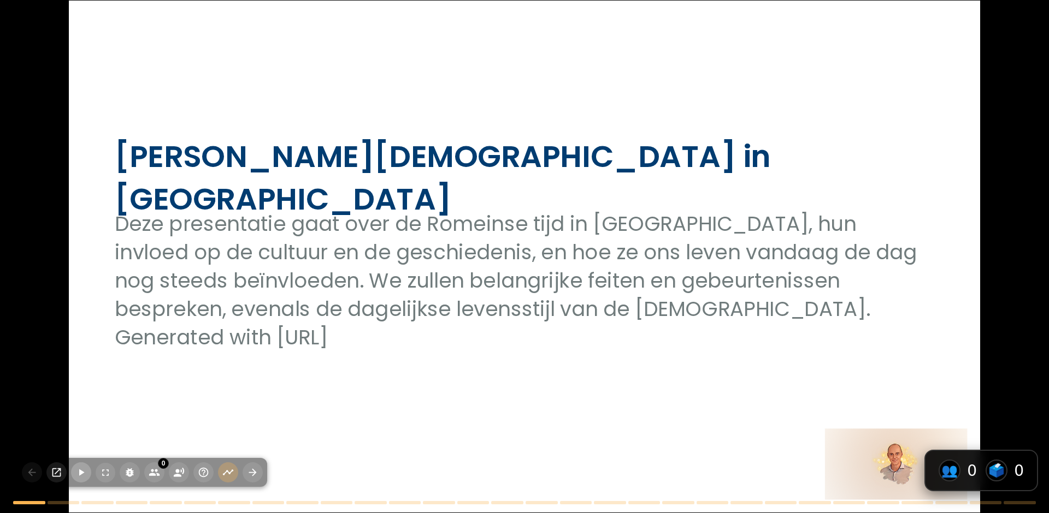
checkbox input "true"
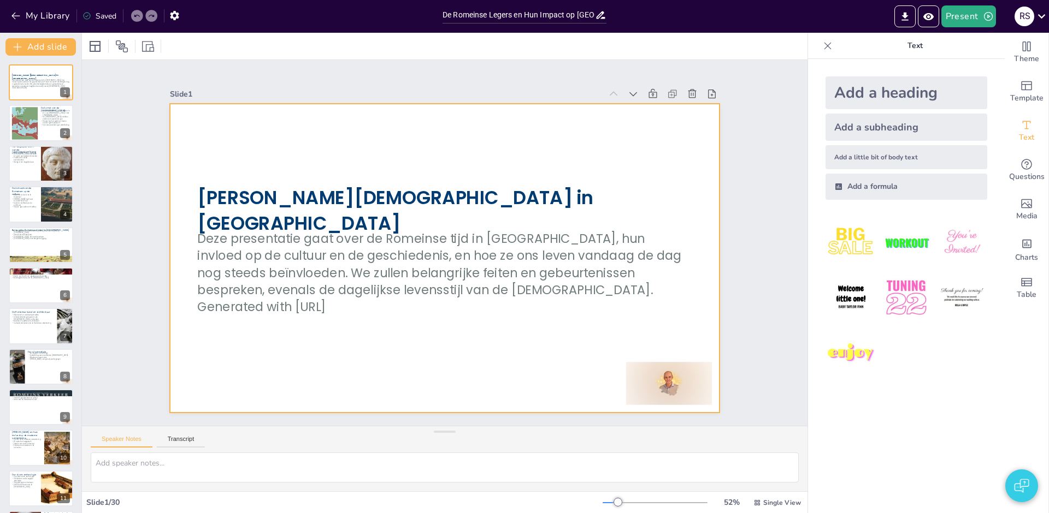
checkbox input "true"
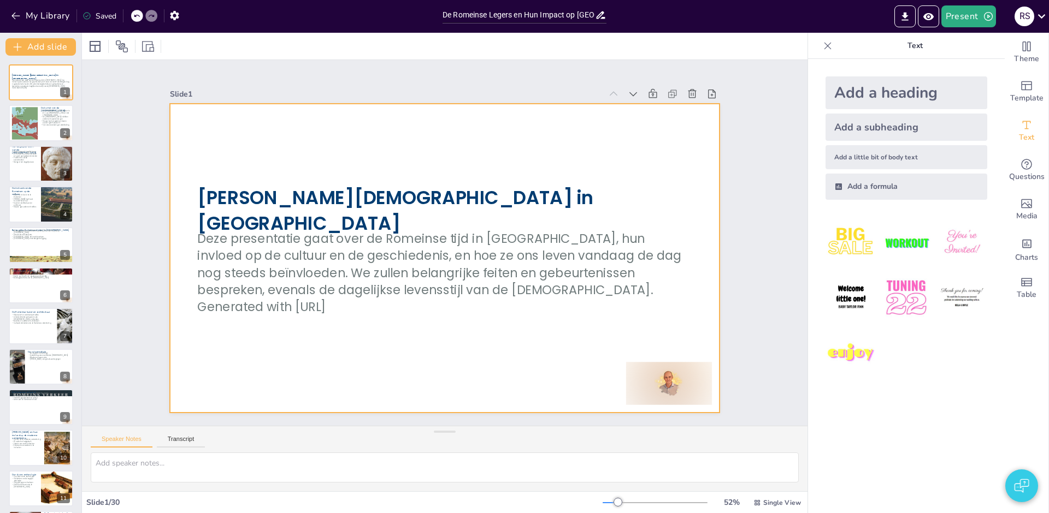
checkbox input "true"
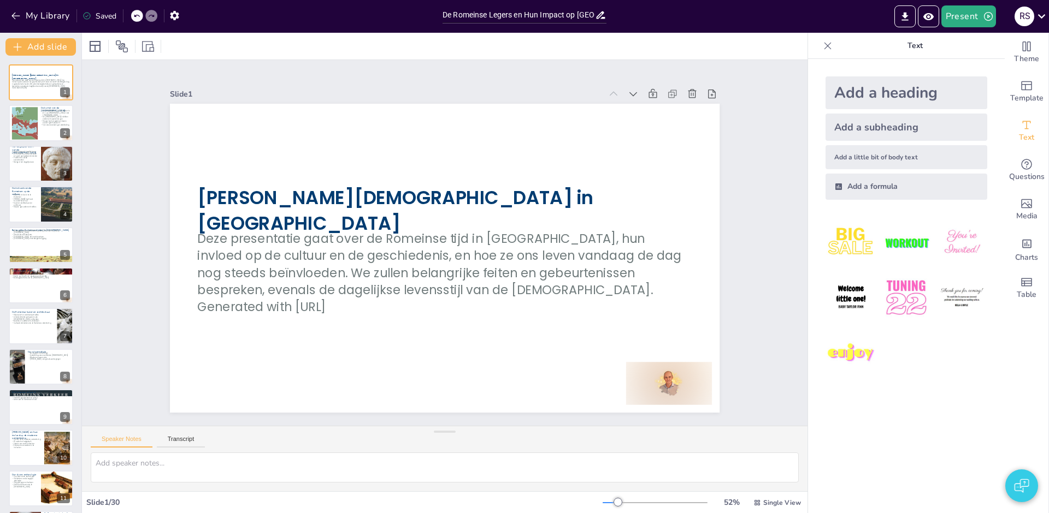
checkbox input "true"
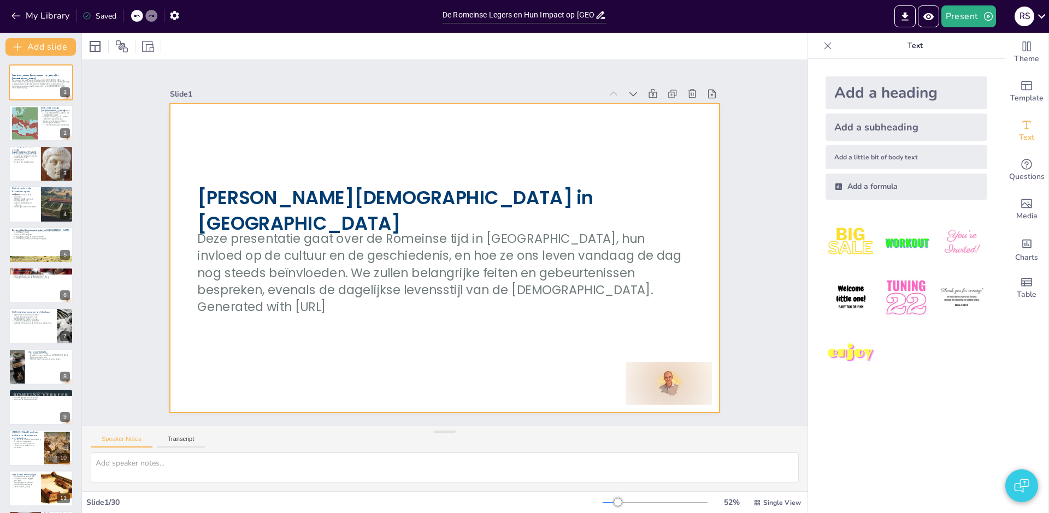
checkbox input "true"
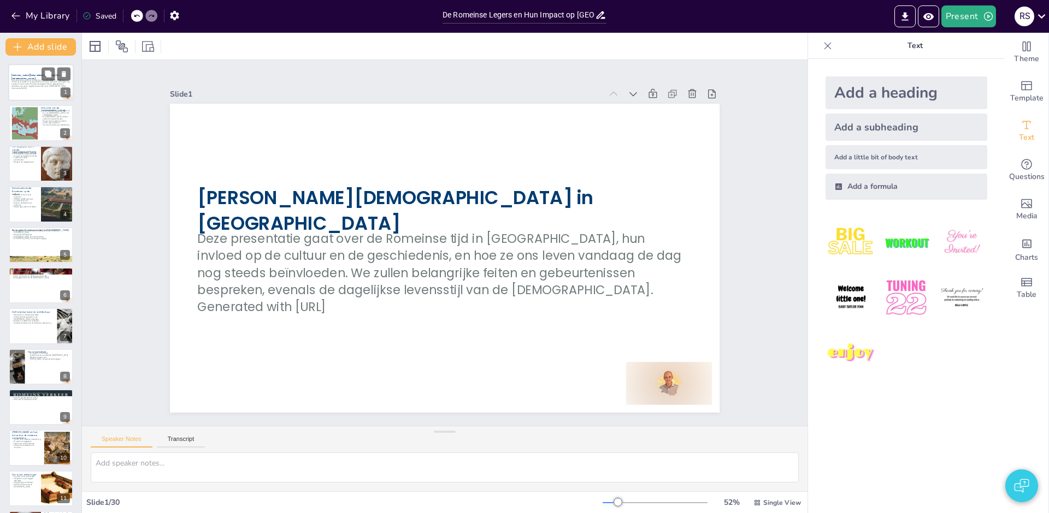
checkbox input "true"
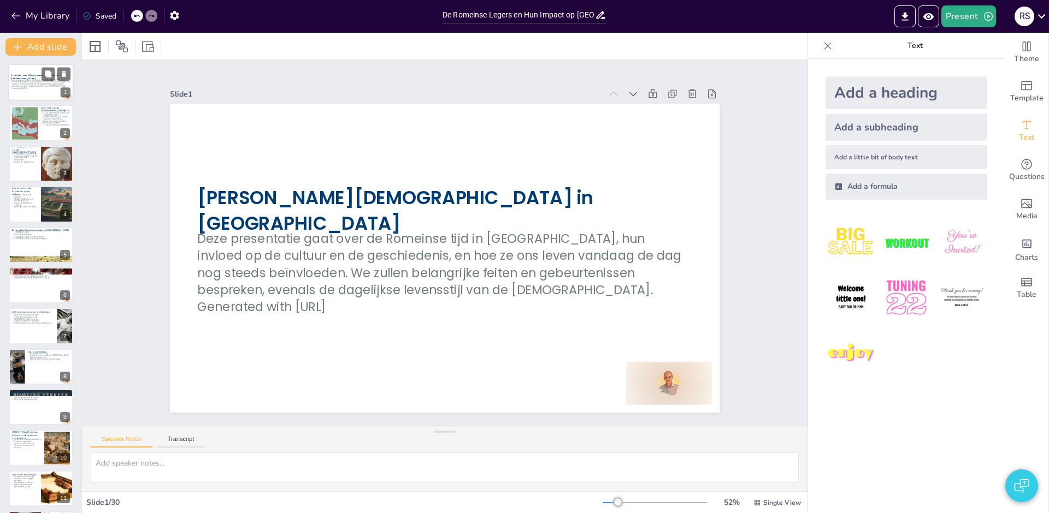
checkbox input "true"
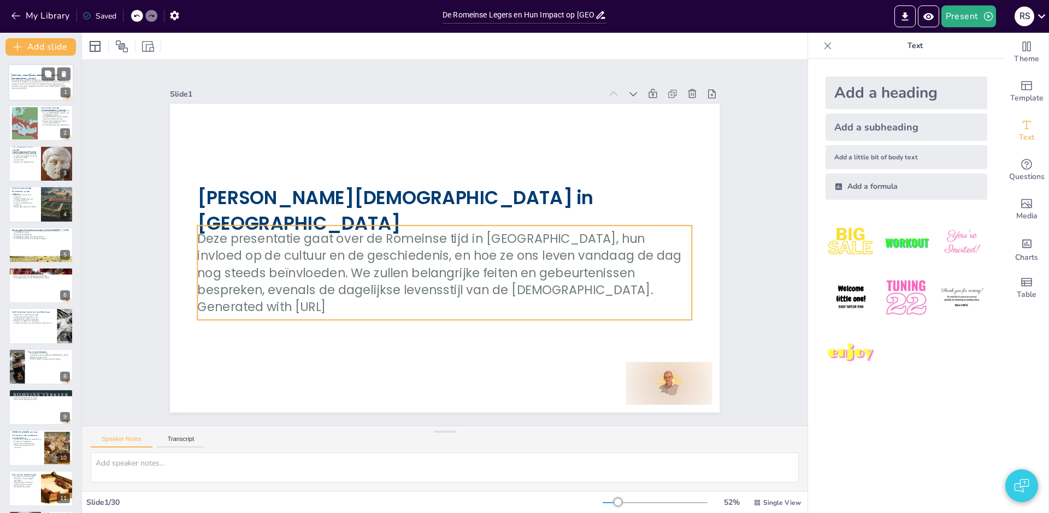
checkbox input "true"
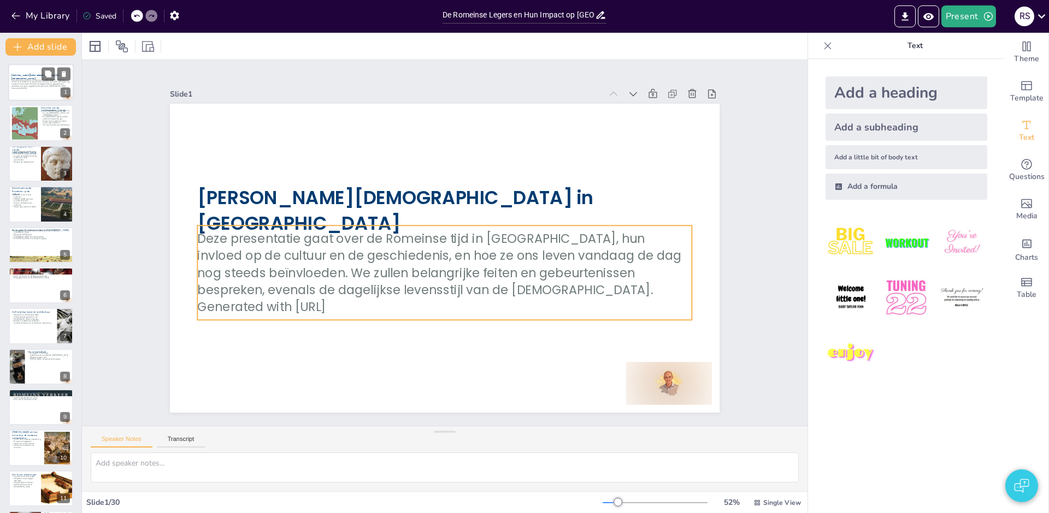
checkbox input "true"
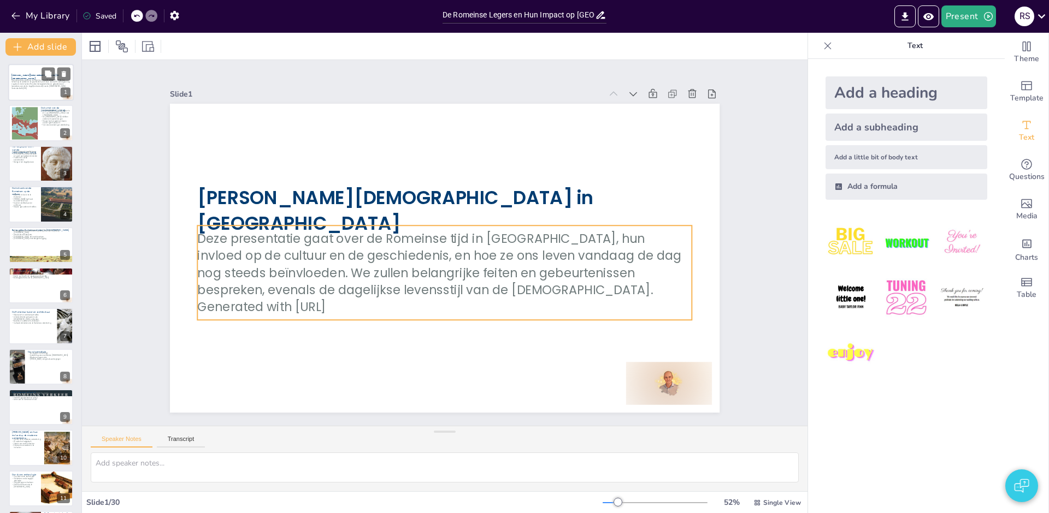
checkbox input "true"
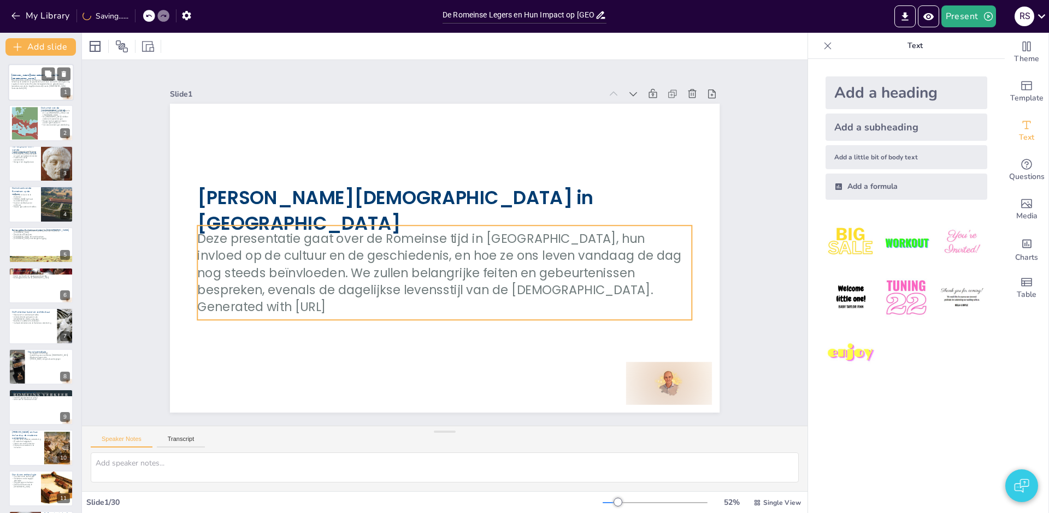
click at [24, 88] on p "Generated with [URL]" at bounding box center [40, 88] width 59 height 2
checkbox input "true"
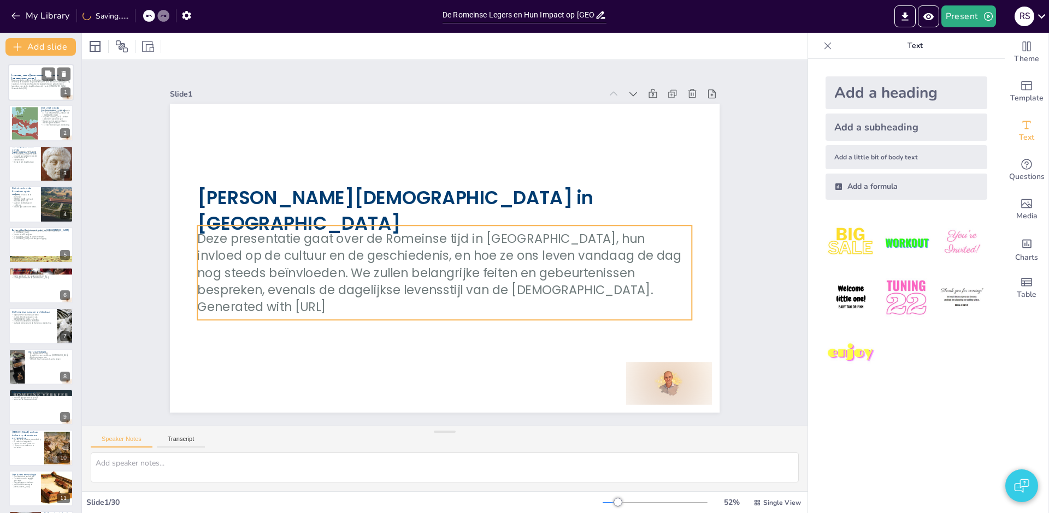
checkbox input "true"
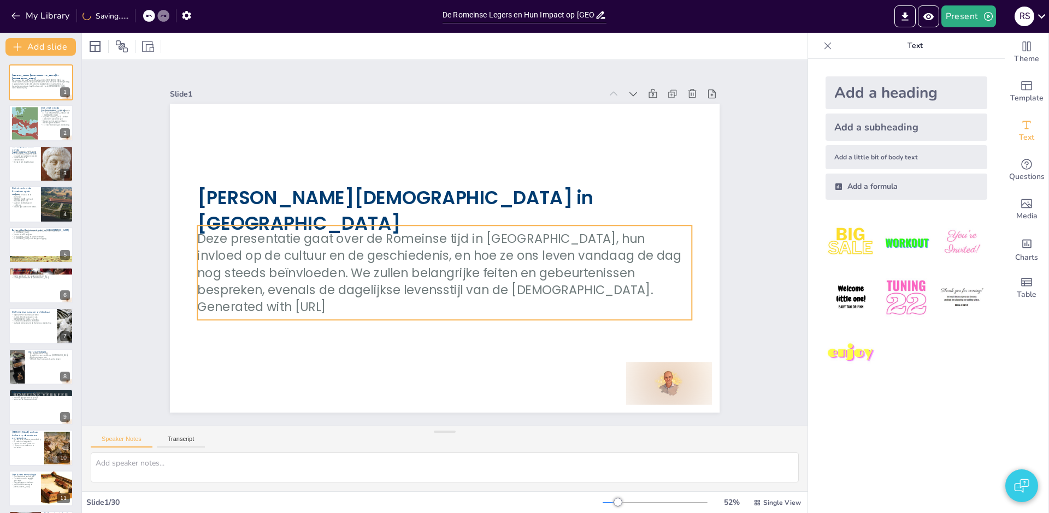
checkbox input "true"
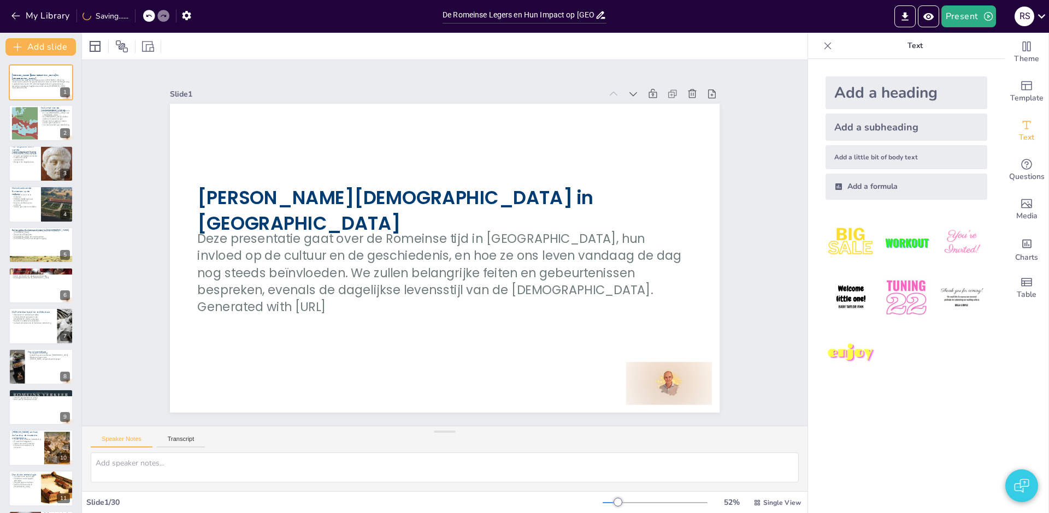
checkbox input "true"
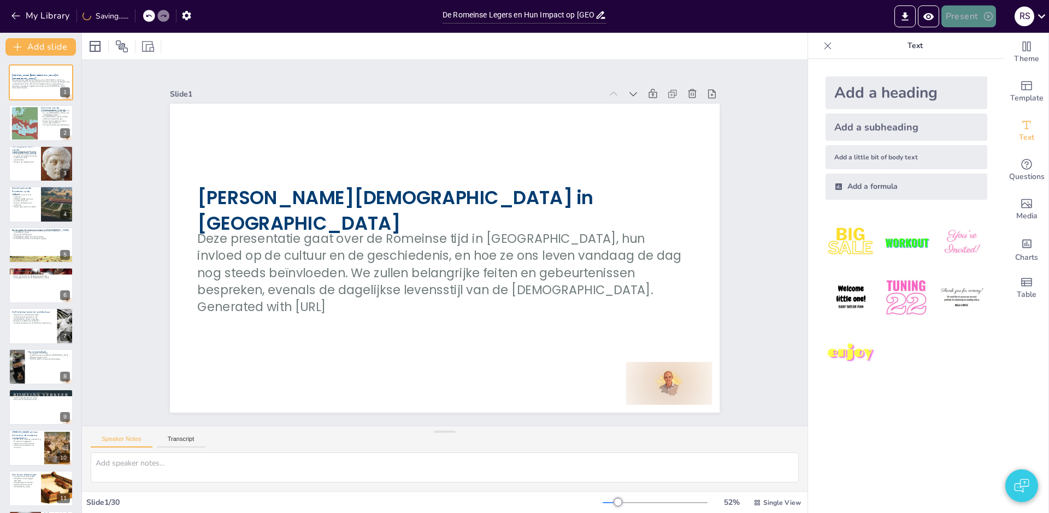
click at [957, 23] on button "Present" at bounding box center [968, 16] width 55 height 22
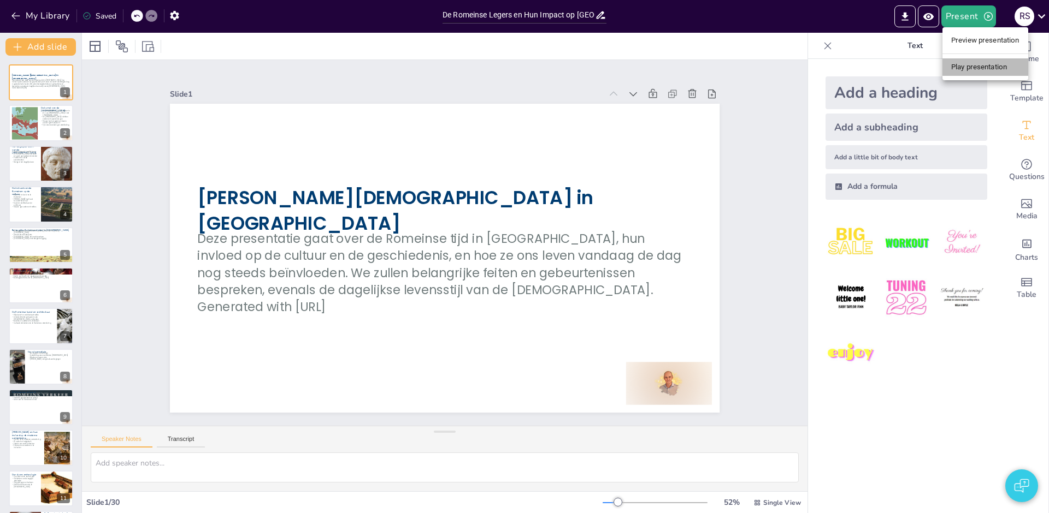
click at [957, 72] on li "Play presentation" at bounding box center [985, 66] width 86 height 17
checkbox input "true"
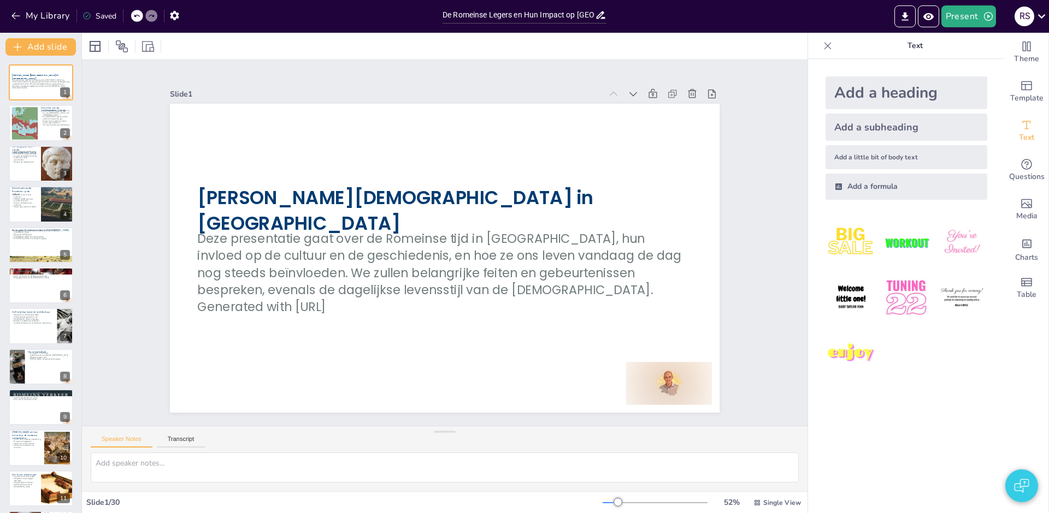
checkbox input "true"
